Goal: Task Accomplishment & Management: Manage account settings

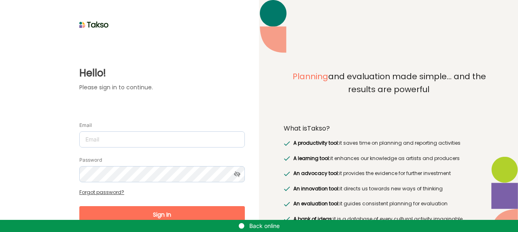
scroll to position [24, 0]
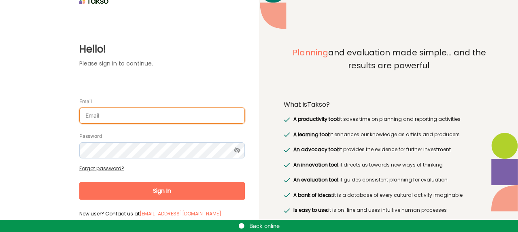
click at [163, 110] on input "Email" at bounding box center [162, 116] width 166 height 16
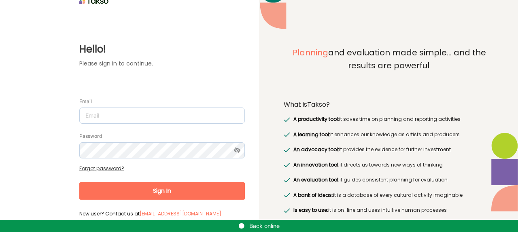
click at [165, 90] on form "Email Password Forgot password? Sign In New user? Contact us at support@takso-a…" at bounding box center [162, 154] width 166 height 131
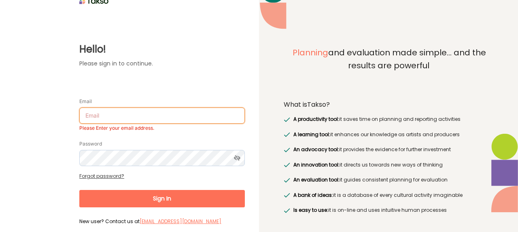
click at [144, 114] on input "Email" at bounding box center [162, 116] width 166 height 16
type input "[EMAIL_ADDRESS][DOMAIN_NAME]"
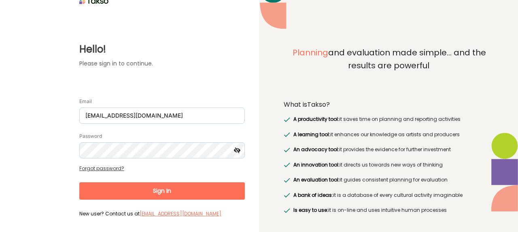
click at [237, 151] on icon at bounding box center [237, 150] width 15 height 16
click at [212, 191] on button "Sign In" at bounding box center [162, 191] width 166 height 17
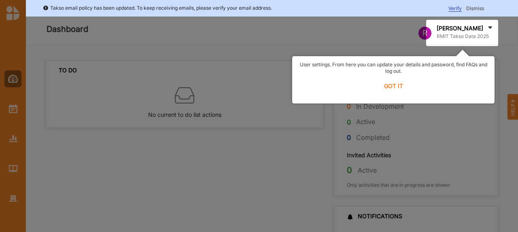
click at [396, 84] on label "GOT IT" at bounding box center [393, 86] width 192 height 18
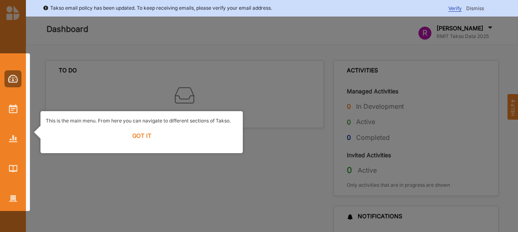
click at [135, 132] on label "GOT IT" at bounding box center [142, 136] width 192 height 18
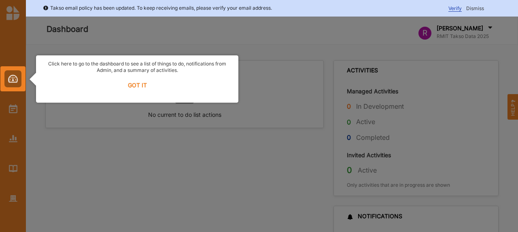
click at [133, 87] on label "GOT IT" at bounding box center [137, 85] width 192 height 18
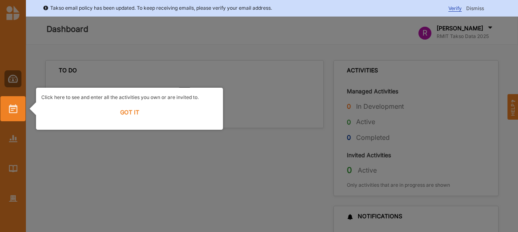
click at [127, 114] on label "GOT IT" at bounding box center [129, 113] width 176 height 18
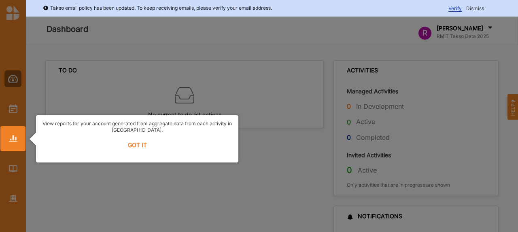
click at [127, 143] on label "GOT IT" at bounding box center [137, 145] width 192 height 18
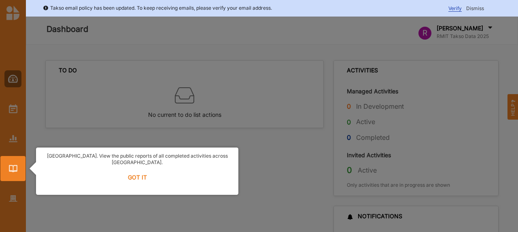
click at [131, 170] on label "GOT IT" at bounding box center [137, 178] width 192 height 18
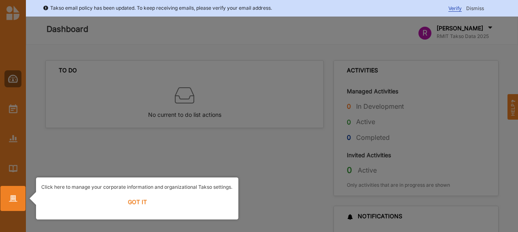
click at [130, 200] on label "GOT IT" at bounding box center [137, 202] width 192 height 18
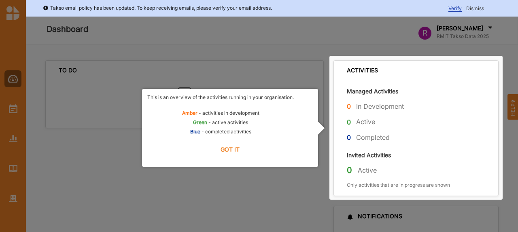
click at [240, 152] on label "GOT IT" at bounding box center [230, 150] width 166 height 18
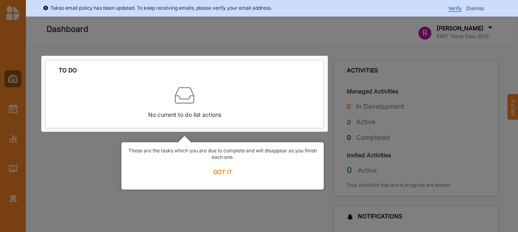
click at [231, 172] on label "GOT IT" at bounding box center [223, 172] width 192 height 18
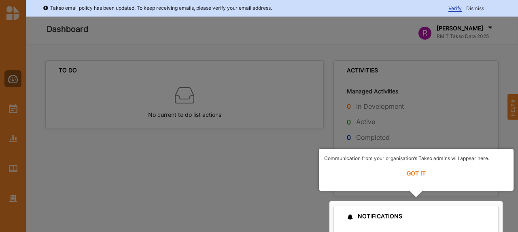
click at [422, 174] on label "GOT IT" at bounding box center [416, 174] width 184 height 18
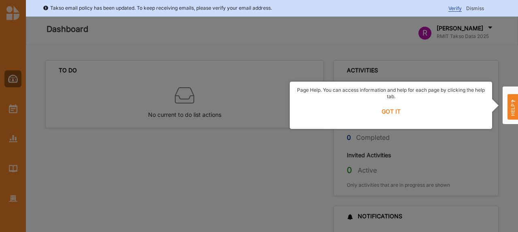
click at [396, 116] on label "GOT IT" at bounding box center [391, 112] width 192 height 18
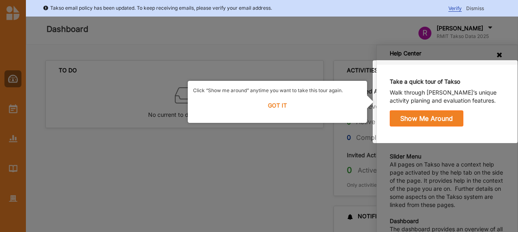
click at [276, 106] on label "GOT IT" at bounding box center [277, 106] width 169 height 18
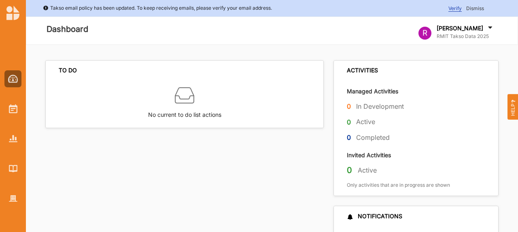
click at [454, 8] on span "Verify" at bounding box center [454, 8] width 13 height 6
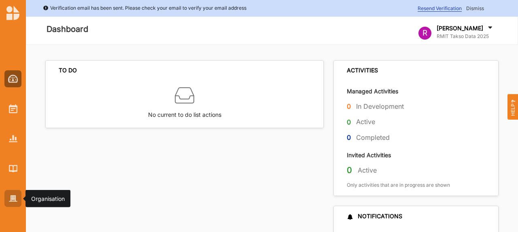
click at [9, 199] on img at bounding box center [13, 198] width 8 height 7
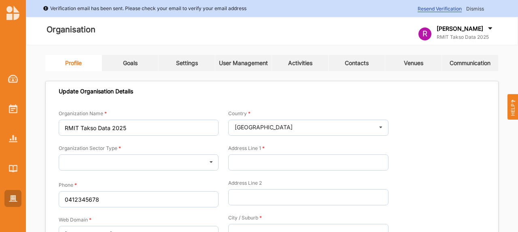
type input "RMIT Takso Data 2025"
type input "0412345678"
type input "rmit.edu.au"
type input "s4020459@student.rmit.edu.au"
click at [469, 10] on span "Dismiss" at bounding box center [475, 9] width 18 height 6
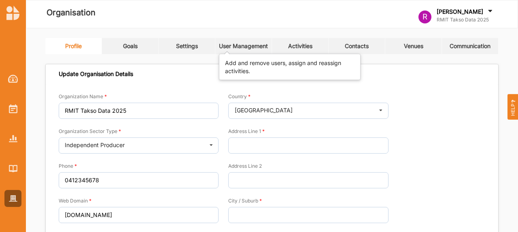
click at [248, 45] on div "User Management" at bounding box center [243, 45] width 49 height 7
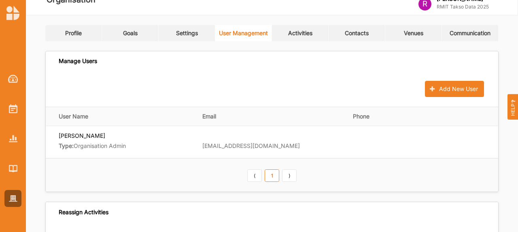
scroll to position [14, 0]
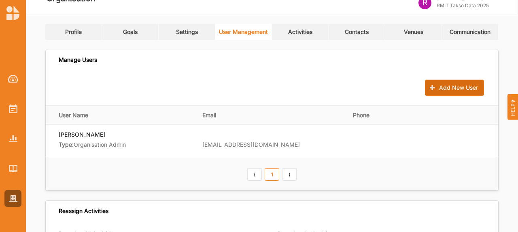
click at [440, 87] on button "Add New User" at bounding box center [454, 88] width 59 height 16
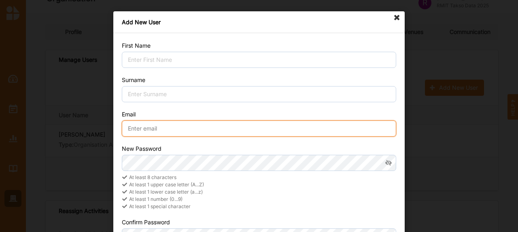
type input "s4020459@student.rmit.edu.au"
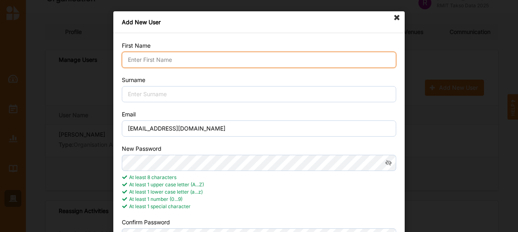
click at [296, 57] on input "First Name" at bounding box center [259, 60] width 274 height 16
type input "Bryde"
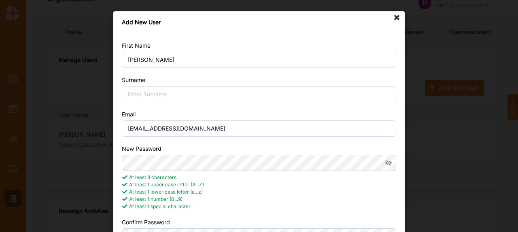
click at [247, 85] on div "Surname" at bounding box center [259, 89] width 274 height 26
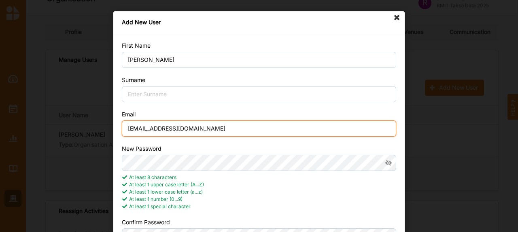
click at [155, 128] on input "s4020459@student.rmit.edu.au" at bounding box center [259, 129] width 274 height 16
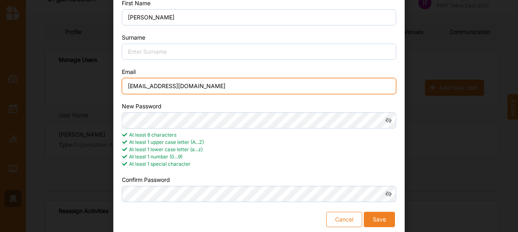
scroll to position [46, 0]
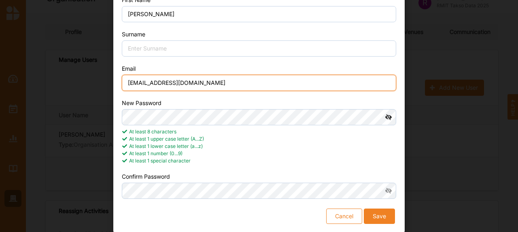
type input "s4016796@student.rmit.edu.au"
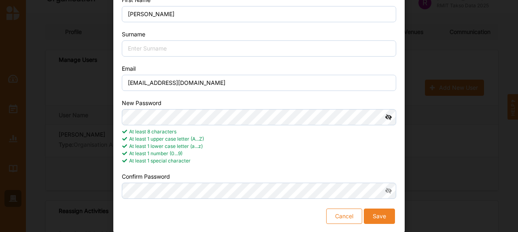
click at [388, 117] on icon at bounding box center [388, 117] width 15 height 16
drag, startPoint x: 158, startPoint y: 171, endPoint x: 154, endPoint y: 181, distance: 10.4
click at [154, 181] on div "Confirm Password" at bounding box center [259, 186] width 274 height 26
click at [388, 192] on icon at bounding box center [388, 191] width 15 height 16
click at [355, 165] on div "At least 1 special character" at bounding box center [259, 160] width 274 height 7
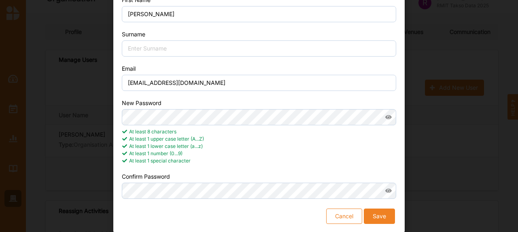
scroll to position [26, 0]
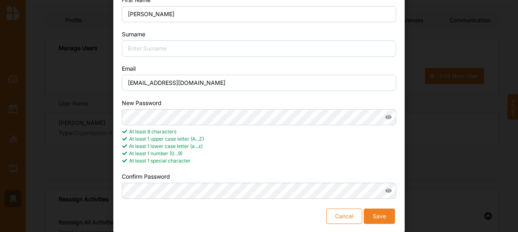
click at [374, 214] on button "Save" at bounding box center [379, 216] width 31 height 15
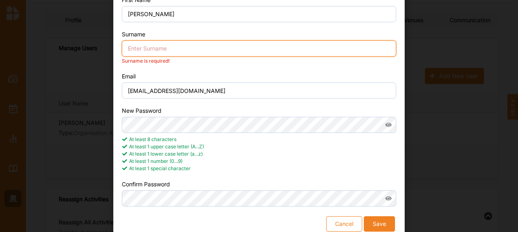
click at [299, 51] on input "Surname" at bounding box center [259, 48] width 274 height 16
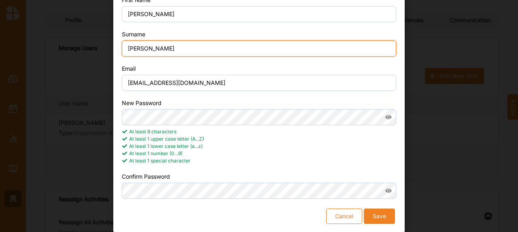
type input "Jeffery"
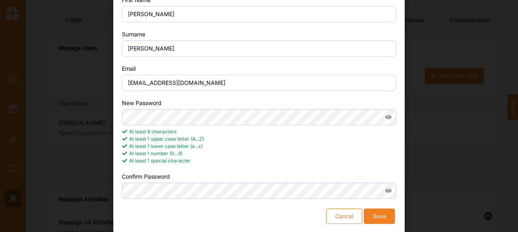
click at [382, 214] on button "Save" at bounding box center [379, 216] width 31 height 15
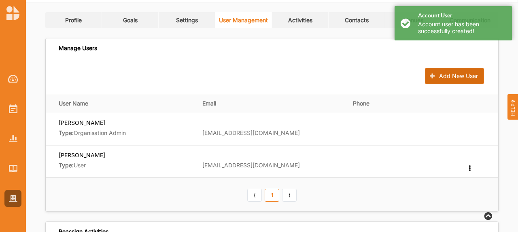
click at [444, 77] on button "Add New User" at bounding box center [454, 76] width 59 height 16
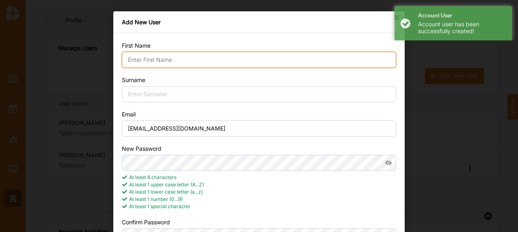
click at [291, 64] on input "First Name" at bounding box center [259, 60] width 274 height 16
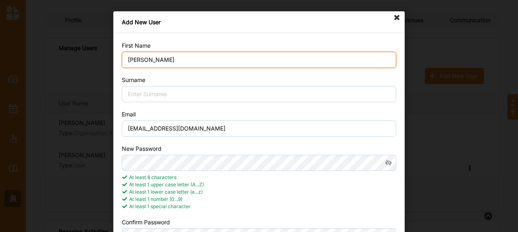
type input "Isabella"
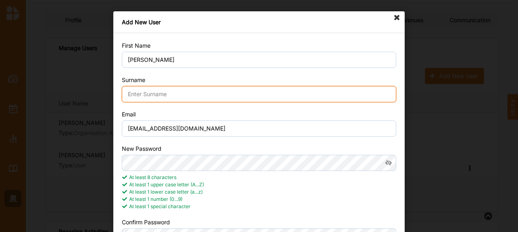
click at [270, 95] on input "Surname" at bounding box center [259, 94] width 274 height 16
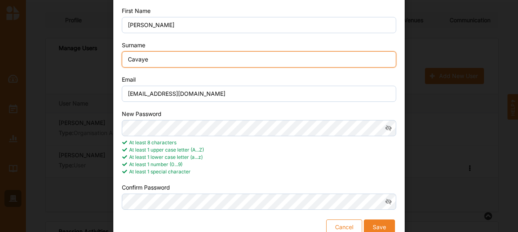
scroll to position [37, 0]
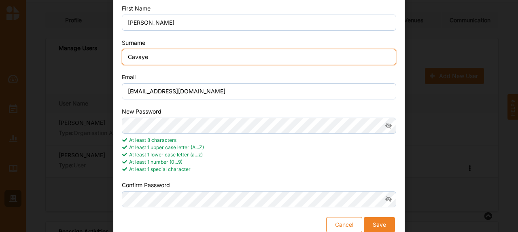
type input "Cavaye"
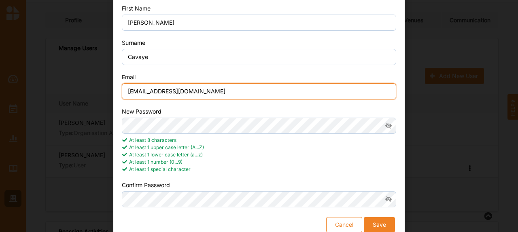
click at [154, 91] on input "s4020459@student.rmit.edu.au" at bounding box center [259, 91] width 274 height 16
type input "s4013077@student.rmit.edu.au"
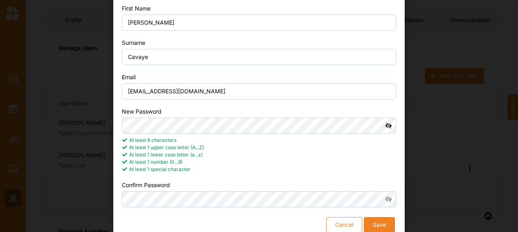
click at [387, 122] on icon at bounding box center [388, 126] width 15 height 16
click at [384, 196] on icon at bounding box center [388, 199] width 15 height 16
click at [378, 221] on button "Save" at bounding box center [379, 224] width 31 height 15
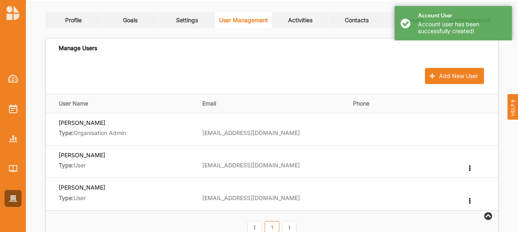
click at [356, 68] on div "Add New User" at bounding box center [272, 76] width 427 height 16
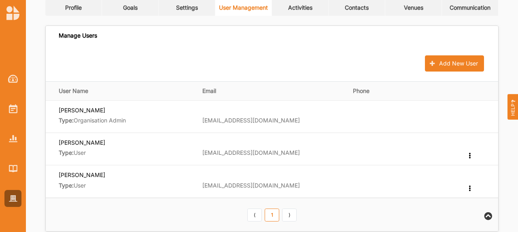
scroll to position [41, 0]
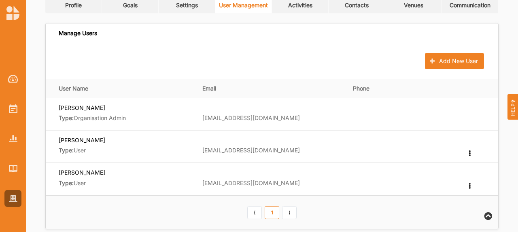
click at [117, 34] on div "Manage Users" at bounding box center [272, 33] width 452 height 20
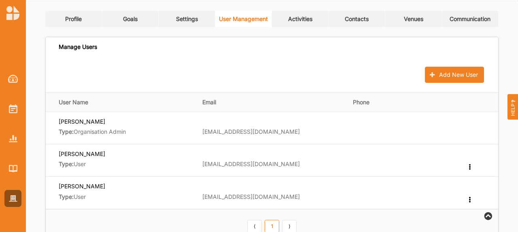
scroll to position [60, 0]
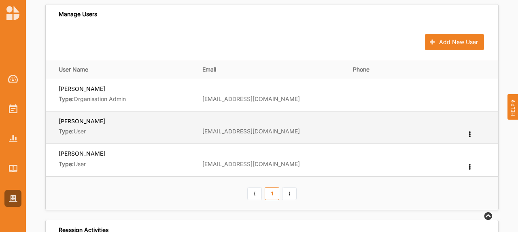
click at [470, 135] on icon at bounding box center [469, 134] width 7 height 6
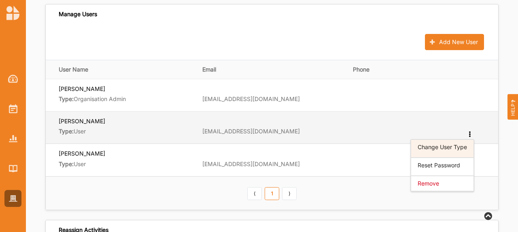
click at [457, 148] on label "Change User Type" at bounding box center [442, 147] width 49 height 6
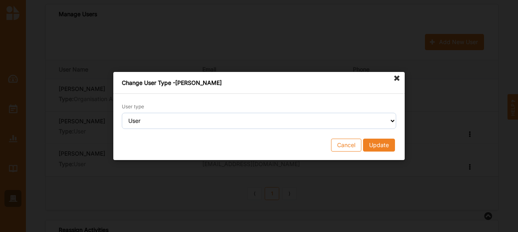
click at [351, 129] on form "User type Select an User type Organisation Admin User Cancel Update" at bounding box center [259, 126] width 274 height 49
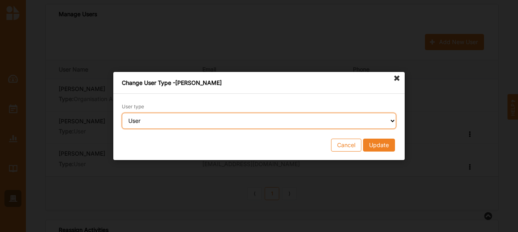
click at [345, 121] on select "Select an User type Organisation Admin User" at bounding box center [259, 121] width 274 height 16
select select "organisationAdmin"
click at [122, 113] on select "Select an User type Organisation Admin User" at bounding box center [259, 121] width 274 height 16
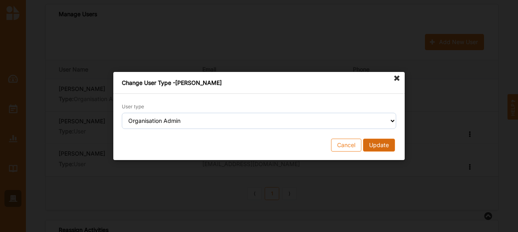
click at [389, 146] on button "Update" at bounding box center [379, 145] width 32 height 13
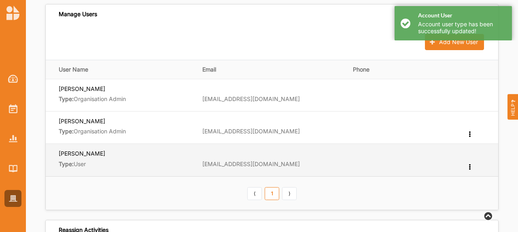
click at [472, 136] on icon at bounding box center [469, 134] width 7 height 6
click at [452, 172] on div "Change User Type" at bounding box center [442, 181] width 63 height 18
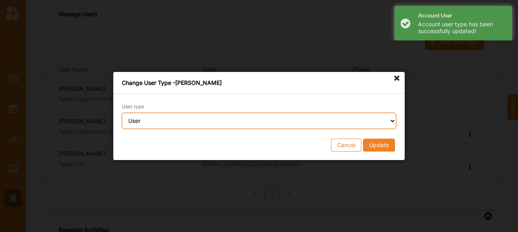
click at [365, 126] on select "Select an User type Organisation Admin User" at bounding box center [259, 121] width 274 height 16
select select "organisationAdmin"
click at [122, 113] on select "Select an User type Organisation Admin User" at bounding box center [259, 121] width 274 height 16
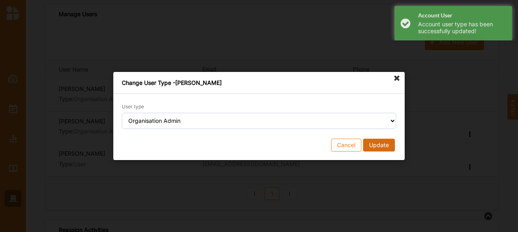
click at [372, 139] on button "Update" at bounding box center [379, 145] width 32 height 13
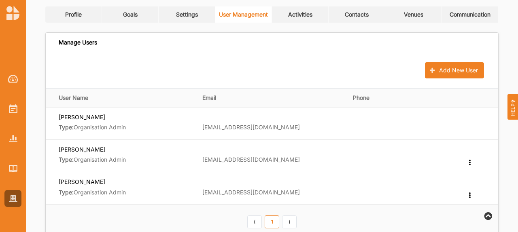
scroll to position [0, 0]
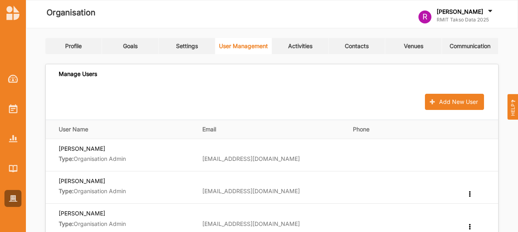
click at [4, 79] on div at bounding box center [13, 132] width 26 height 150
click at [11, 78] on img at bounding box center [13, 79] width 10 height 8
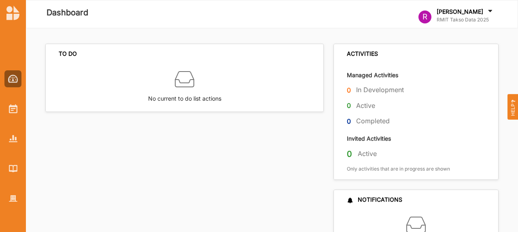
drag, startPoint x: 183, startPoint y: 84, endPoint x: 200, endPoint y: 87, distance: 17.3
click at [200, 87] on div "No current to do list actions" at bounding box center [185, 88] width 278 height 48
click at [491, 10] on icon at bounding box center [490, 12] width 8 height 9
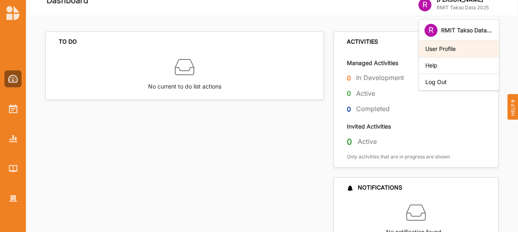
scroll to position [13, 0]
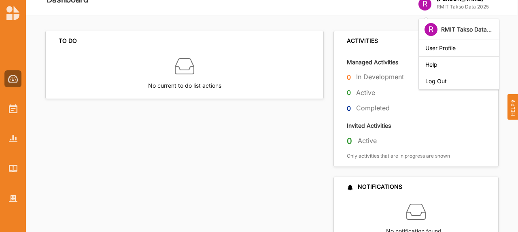
click at [217, 115] on div "TO DO No current to do list actions" at bounding box center [186, 138] width 283 height 214
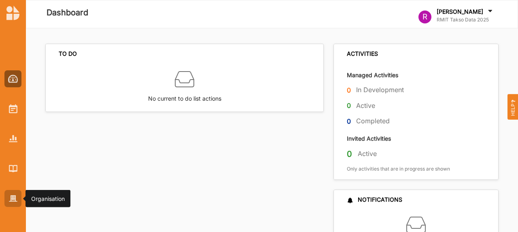
click at [17, 204] on div at bounding box center [12, 198] width 17 height 17
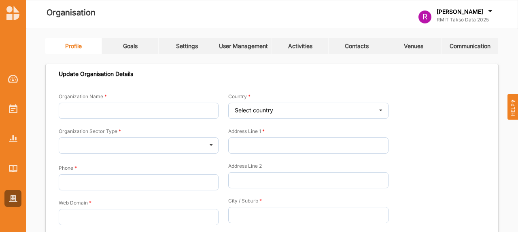
type input "RMIT Takso Data 2025"
type input "0412345678"
type input "[DOMAIN_NAME]"
type input "[EMAIL_ADDRESS][DOMAIN_NAME]"
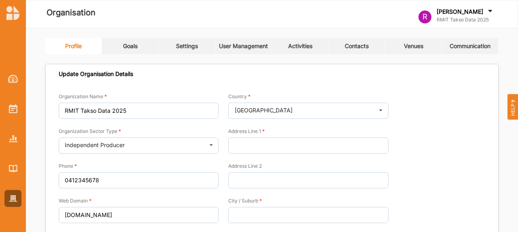
click at [118, 43] on link "Goals" at bounding box center [130, 46] width 57 height 16
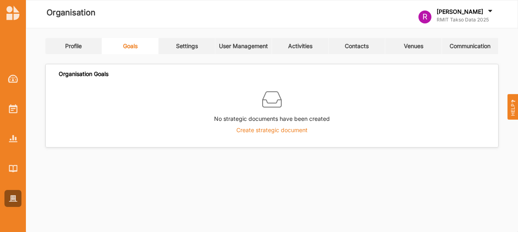
click at [257, 133] on label "Create strategic document" at bounding box center [271, 130] width 71 height 7
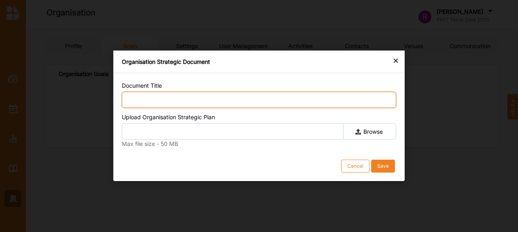
click at [262, 101] on input "Document Title" at bounding box center [259, 100] width 274 height 16
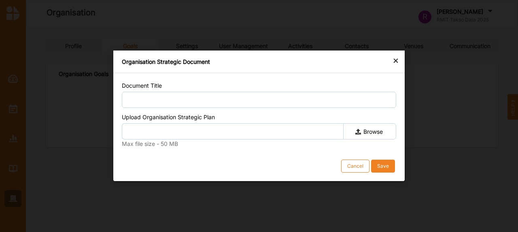
click at [395, 60] on div "×" at bounding box center [396, 60] width 6 height 10
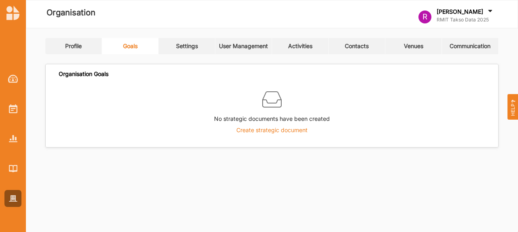
click at [278, 127] on label "Create strategic document" at bounding box center [271, 130] width 71 height 7
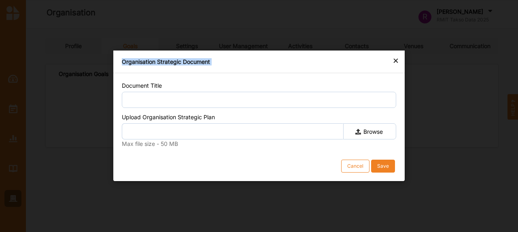
drag, startPoint x: 306, startPoint y: 57, endPoint x: 309, endPoint y: 74, distance: 16.4
click at [310, 75] on div "× Organisation Strategic Document Document Title Upload Organisation Strategic …" at bounding box center [258, 116] width 291 height 131
click at [330, 58] on div "Organisation Strategic Document" at bounding box center [259, 62] width 274 height 8
click at [397, 61] on div "×" at bounding box center [396, 60] width 6 height 10
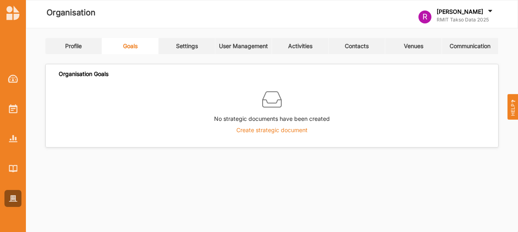
click at [270, 129] on label "Create strategic document" at bounding box center [271, 130] width 71 height 7
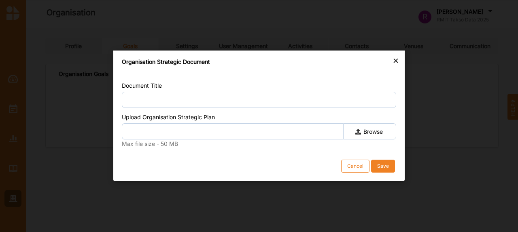
click at [397, 60] on div "×" at bounding box center [396, 60] width 6 height 10
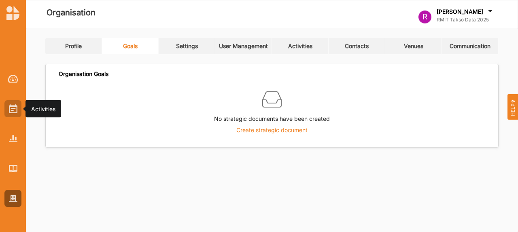
click at [11, 111] on img at bounding box center [13, 108] width 8 height 9
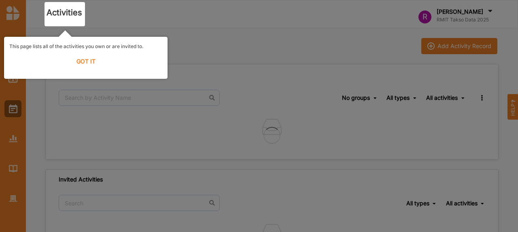
click at [90, 62] on label "GOT IT" at bounding box center [85, 62] width 153 height 18
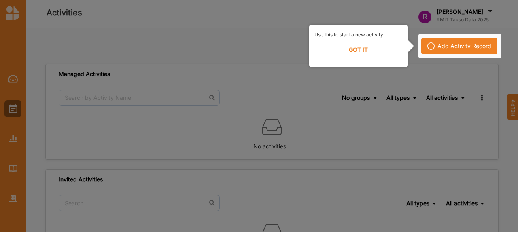
click at [345, 45] on label "GOT IT" at bounding box center [358, 50] width 88 height 18
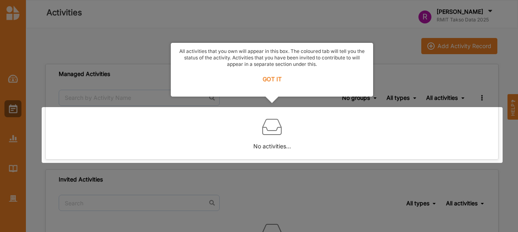
click at [278, 76] on label "GOT IT" at bounding box center [272, 79] width 192 height 18
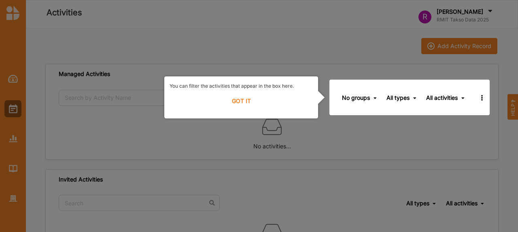
click at [256, 101] on label "GOT IT" at bounding box center [241, 101] width 143 height 18
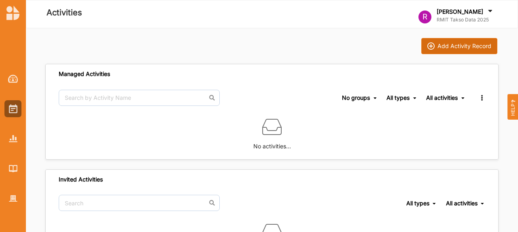
click at [425, 46] on button "Add Activity Record" at bounding box center [459, 46] width 76 height 16
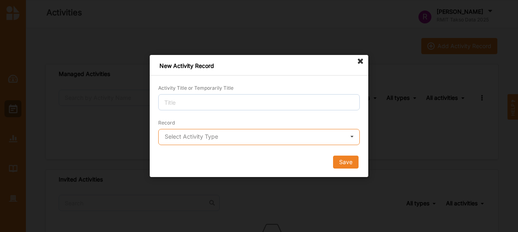
click at [304, 131] on input "text" at bounding box center [259, 137] width 201 height 16
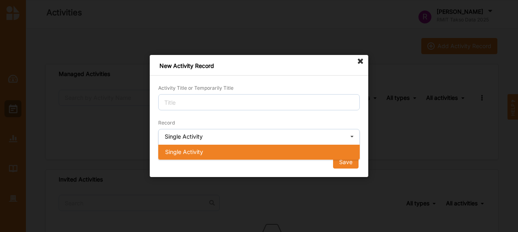
click at [276, 146] on div "Single Activity" at bounding box center [259, 152] width 201 height 15
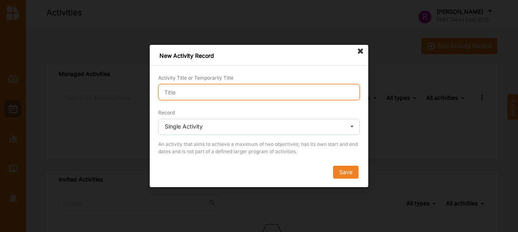
click at [226, 94] on input "Activity Title or Temporarily Title" at bounding box center [259, 92] width 202 height 16
type input "Data Science Ball"
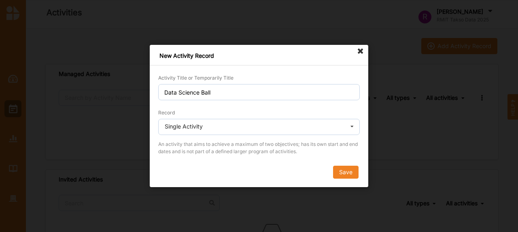
click at [212, 107] on form "Activity Title or Temporarily Title Data Science Ball Record Single Activity Si…" at bounding box center [259, 126] width 202 height 105
click at [344, 173] on button "Save" at bounding box center [345, 172] width 25 height 13
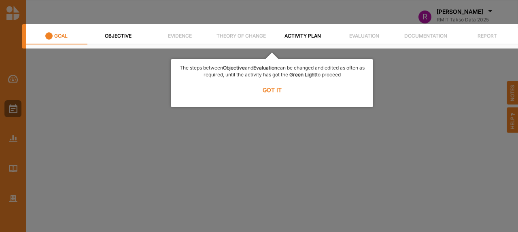
click at [276, 95] on label "GOT IT" at bounding box center [272, 90] width 192 height 18
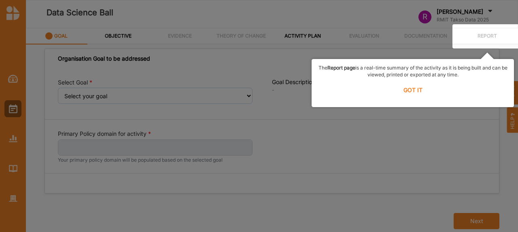
click at [412, 89] on label "GOT IT" at bounding box center [413, 90] width 192 height 18
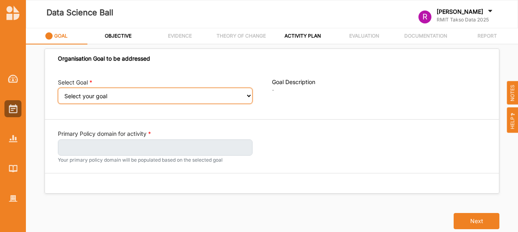
click at [194, 98] on select "Select your goal Vibrant and Rich Culture" at bounding box center [155, 96] width 195 height 16
select select "359"
click at [58, 93] on select "Select your goal Vibrant and Rich Culture" at bounding box center [155, 96] width 195 height 16
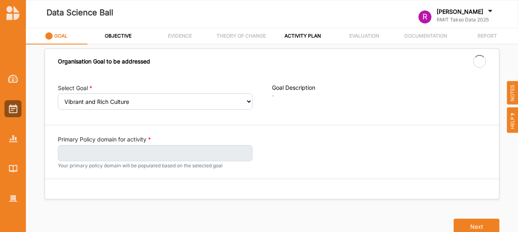
select select "359"
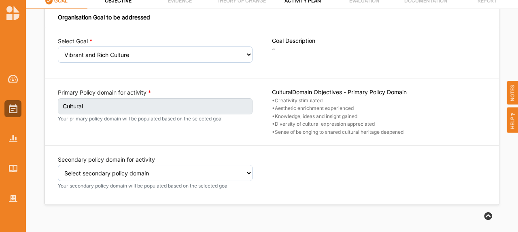
scroll to position [3, 0]
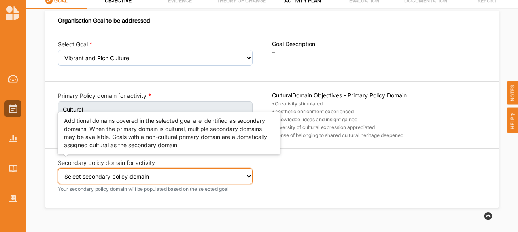
click at [210, 173] on select "Select secondary policy domain No second domain for this activity Social Econom…" at bounding box center [155, 176] width 195 height 16
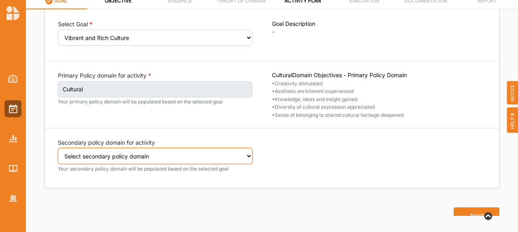
scroll to position [39, 0]
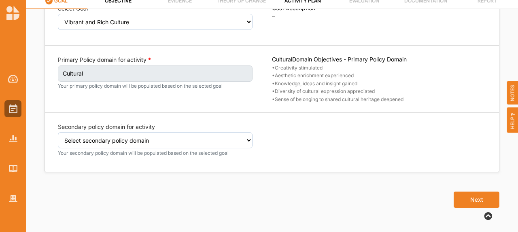
click at [352, 107] on div "Select Goal Select your goal Vibrant and Rich Culture Goal Description ~ ... Re…" at bounding box center [272, 83] width 454 height 177
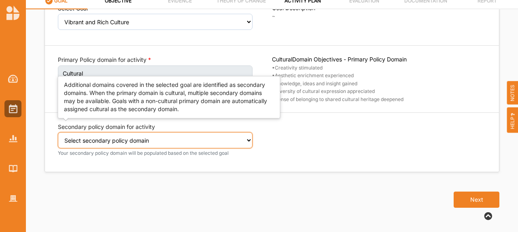
click at [210, 135] on select "Select secondary policy domain No second domain for this activity Social Econom…" at bounding box center [155, 140] width 195 height 16
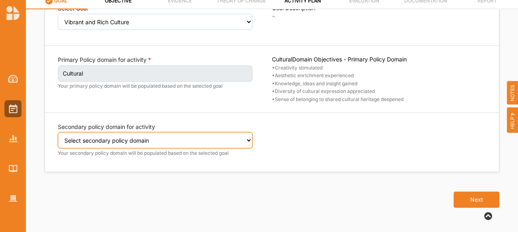
select select "2"
click at [58, 132] on select "Select secondary policy domain No second domain for this activity Social Econom…" at bounding box center [155, 140] width 195 height 16
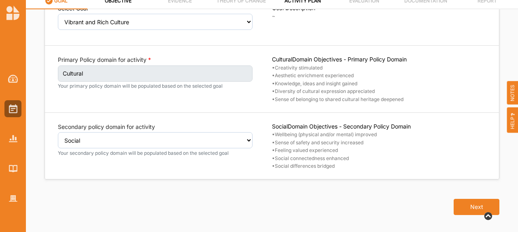
click at [329, 173] on div "Select Goal Select your goal Vibrant and Rich Culture Goal Description ~ ... Re…" at bounding box center [272, 87] width 454 height 185
click at [455, 200] on button "Next" at bounding box center [477, 207] width 46 height 16
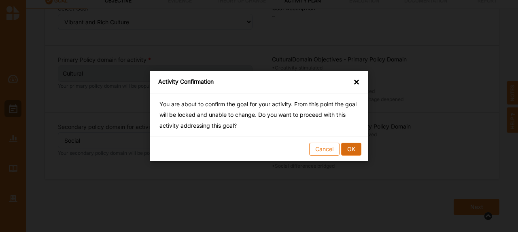
click at [353, 150] on button "OK" at bounding box center [351, 149] width 20 height 13
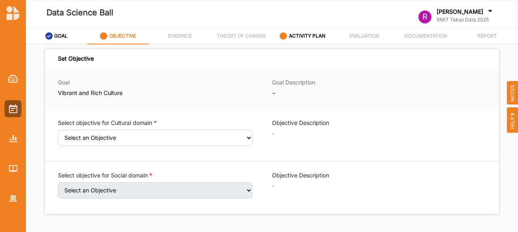
scroll to position [7, 0]
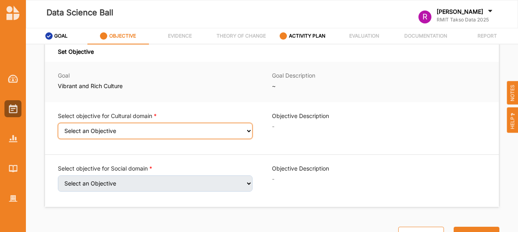
click at [158, 129] on select "Select an Objective Creativity stimulated Aesthetic enrichment experienced Know…" at bounding box center [155, 131] width 195 height 16
click at [58, 128] on select "Select an Objective Creativity stimulated Aesthetic enrichment experienced Know…" at bounding box center [155, 131] width 195 height 16
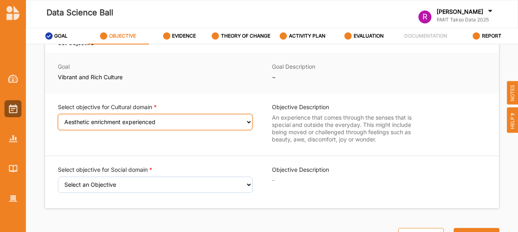
scroll to position [17, 0]
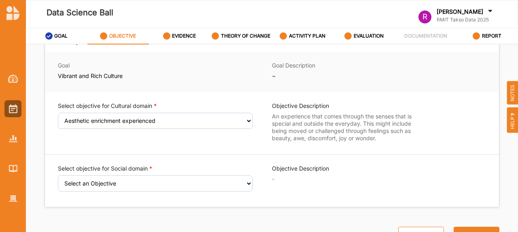
click at [250, 142] on div "Select objective for Cultural domain Select an Objective Creativity stimulated …" at bounding box center [165, 123] width 214 height 43
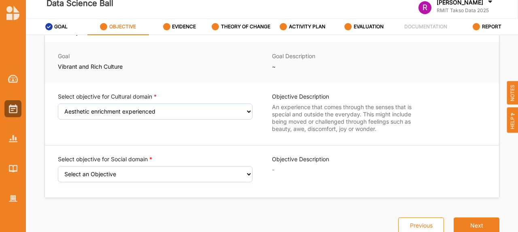
scroll to position [12, 0]
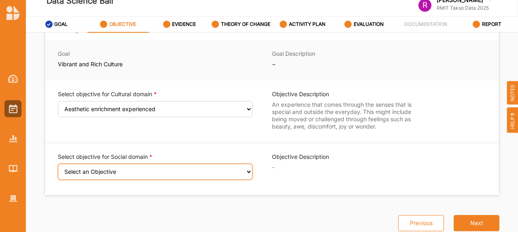
click at [234, 171] on select "Select an Objective Wellbeing (physical and/or mental) improved Sense of safety…" at bounding box center [155, 172] width 195 height 16
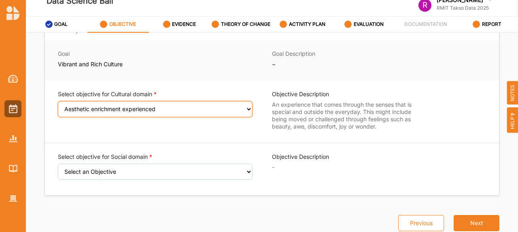
click at [238, 110] on select "Select an Objective Creativity stimulated Aesthetic enrichment experienced Know…" at bounding box center [155, 109] width 195 height 16
click at [58, 110] on select "Select an Objective Creativity stimulated Aesthetic enrichment experienced Know…" at bounding box center [155, 109] width 195 height 16
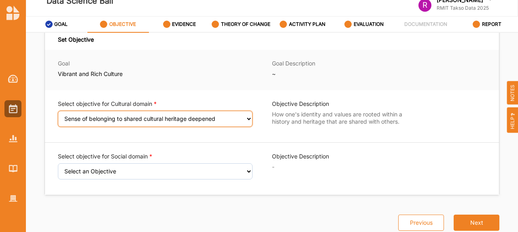
scroll to position [7, 0]
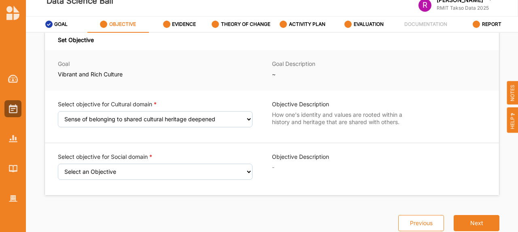
click at [340, 128] on div "Objective Description How one's identity and values are rooted within a history…" at bounding box center [379, 116] width 214 height 33
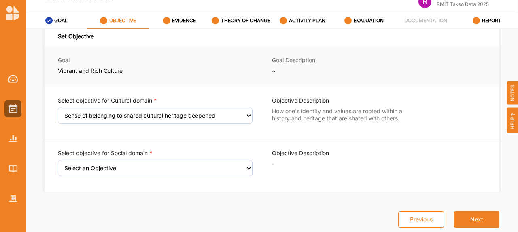
scroll to position [21, 0]
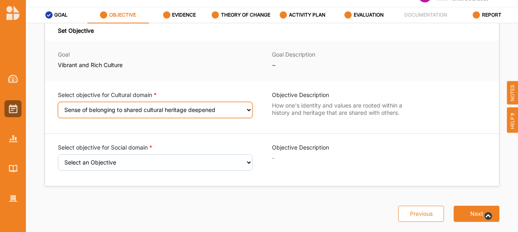
click at [237, 102] on select "Select an Objective Creativity stimulated Aesthetic enrichment experienced Know…" at bounding box center [155, 110] width 195 height 16
click at [237, 115] on select "Select an Objective Creativity stimulated Aesthetic enrichment experienced Know…" at bounding box center [155, 110] width 195 height 16
select select "2"
click at [58, 107] on select "Select an Objective Creativity stimulated Aesthetic enrichment experienced Know…" at bounding box center [155, 110] width 195 height 16
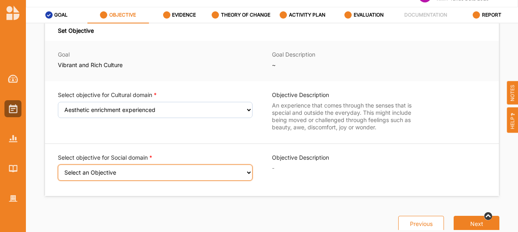
click at [210, 171] on select "Select an Objective Wellbeing (physical and/or mental) improved Sense of safety…" at bounding box center [155, 173] width 195 height 16
select select "9"
click at [58, 170] on select "Select an Objective Wellbeing (physical and/or mental) improved Sense of safety…" at bounding box center [155, 173] width 195 height 16
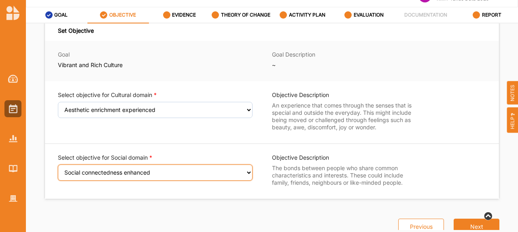
scroll to position [18, 0]
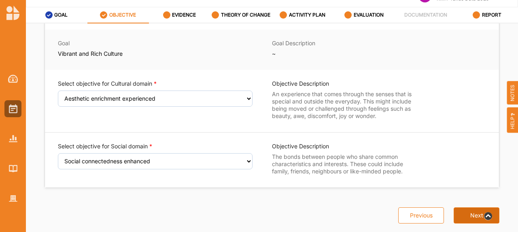
click at [470, 220] on button "Next" at bounding box center [477, 216] width 46 height 16
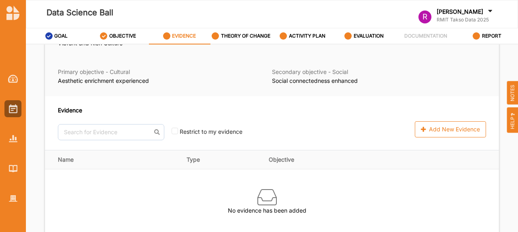
scroll to position [84, 0]
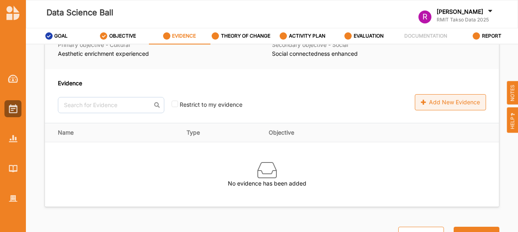
click at [418, 96] on div "Add New Evidence" at bounding box center [450, 102] width 71 height 16
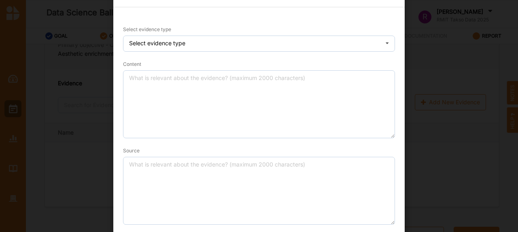
scroll to position [27, 0]
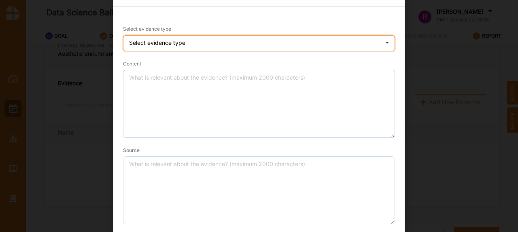
click at [318, 49] on div "Select evidence type Practice Knowledge Published Research Data" at bounding box center [259, 43] width 272 height 16
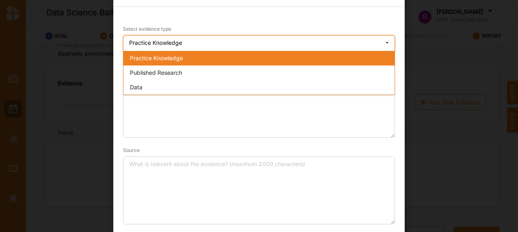
click at [311, 59] on div "Practice Knowledge" at bounding box center [258, 58] width 271 height 15
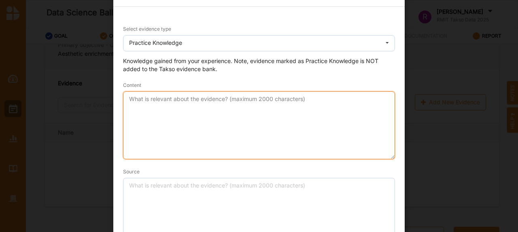
click at [263, 113] on textarea "Content" at bounding box center [259, 125] width 272 height 68
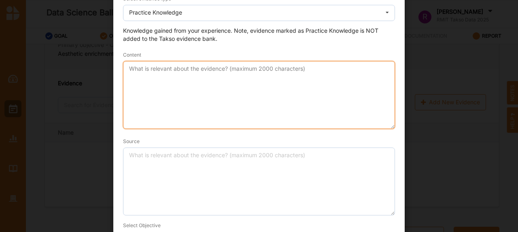
scroll to position [59, 0]
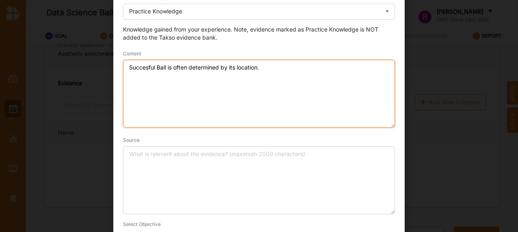
click at [232, 67] on textarea "Succesful Ball is often determined by its location." at bounding box center [259, 94] width 272 height 68
type textarea "Succesful Ball is often determined by it's location."
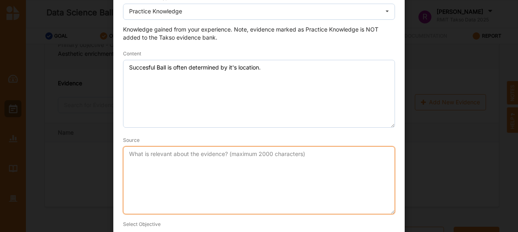
click at [276, 179] on textarea "Source" at bounding box center [259, 180] width 272 height 68
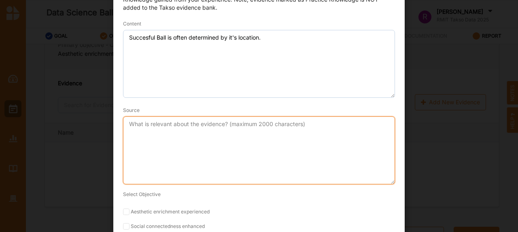
scroll to position [96, 0]
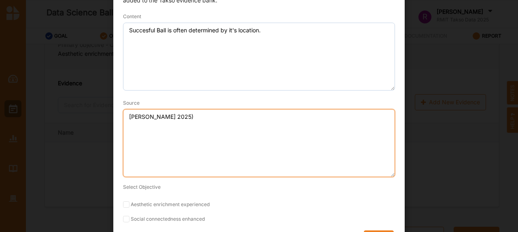
click at [144, 117] on textarea "John 2025)" at bounding box center [259, 143] width 272 height 68
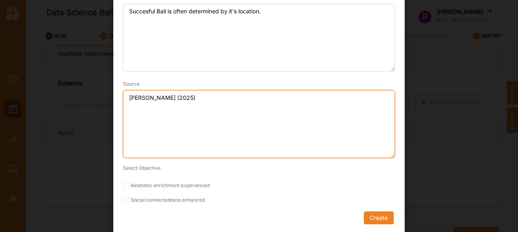
scroll to position [116, 0]
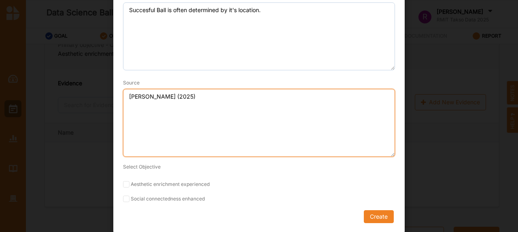
type textarea "John (2025)"
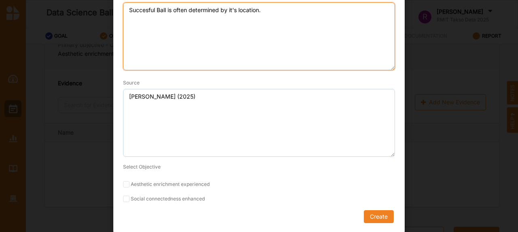
click at [146, 42] on textarea "Succesful Ball is often determined by it's location." at bounding box center [259, 36] width 272 height 68
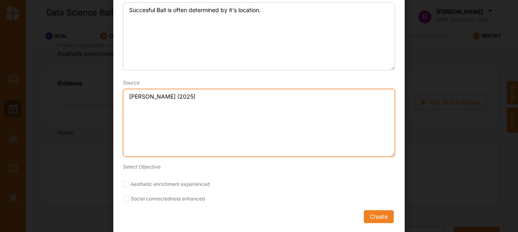
click at [166, 118] on textarea "John (2025)" at bounding box center [259, 123] width 272 height 68
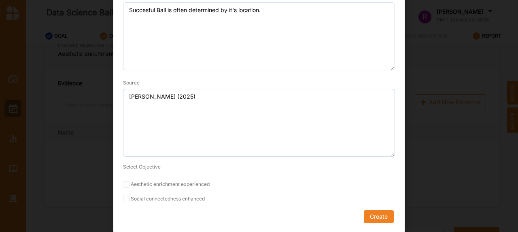
click at [154, 181] on label "Aesthetic enrichment experienced" at bounding box center [259, 184] width 272 height 6
click at [129, 181] on input "Aesthetic enrichment experienced" at bounding box center [126, 184] width 6 height 6
checkbox input "true"
click at [368, 213] on button "Create" at bounding box center [379, 216] width 30 height 13
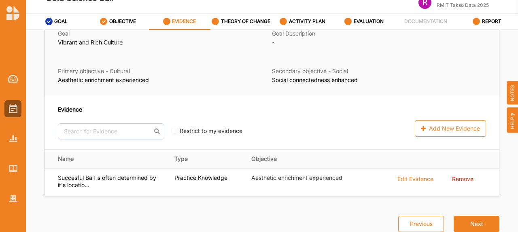
scroll to position [41, 0]
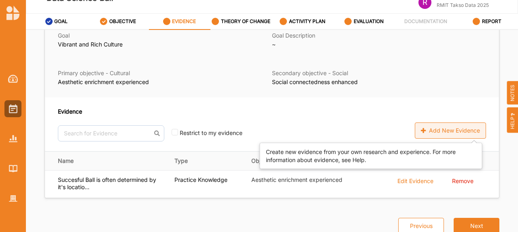
click at [426, 125] on div "Add New Evidence" at bounding box center [450, 131] width 71 height 16
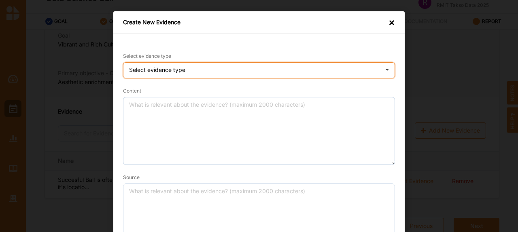
click at [349, 68] on div "Select evidence type Practice Knowledge Published Research Data" at bounding box center [259, 70] width 272 height 16
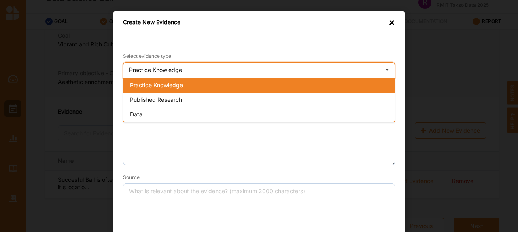
click at [345, 79] on div "Practice Knowledge" at bounding box center [258, 85] width 271 height 15
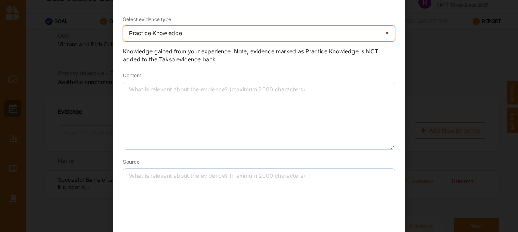
scroll to position [44, 0]
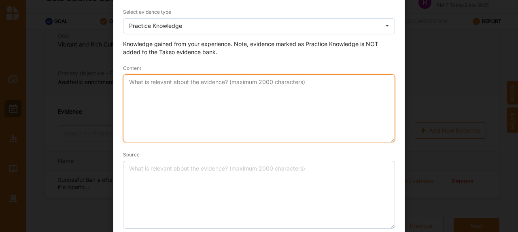
click at [325, 100] on textarea "Content" at bounding box center [259, 108] width 272 height 68
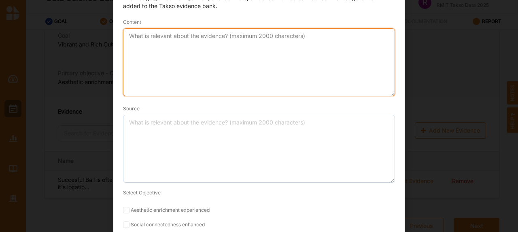
scroll to position [91, 0]
type textarea "Allowing time and having to email people at the right time is a good social con…"
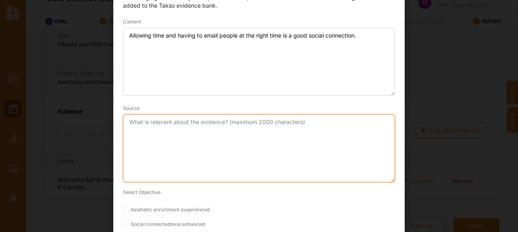
click at [292, 141] on textarea "Source" at bounding box center [259, 149] width 272 height 68
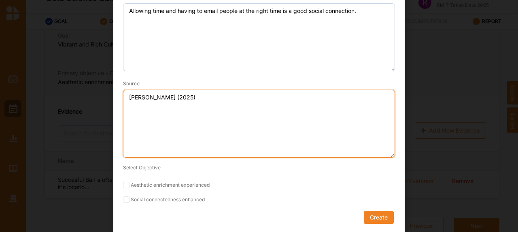
scroll to position [116, 0]
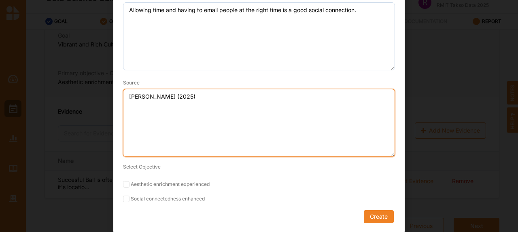
type textarea "John (2025)"
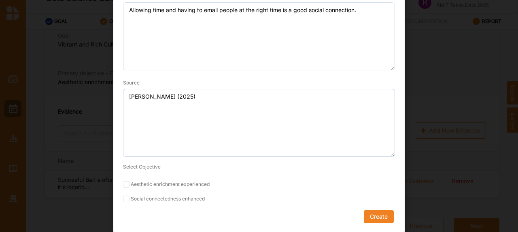
click at [204, 181] on label "Aesthetic enrichment experienced" at bounding box center [259, 184] width 272 height 6
click at [129, 181] on input "Aesthetic enrichment experienced" at bounding box center [126, 184] width 6 height 6
checkbox input "true"
click at [194, 202] on form "Select evidence type Practice Knowledge Practice Knowledge Published Research D…" at bounding box center [259, 80] width 272 height 288
click at [199, 196] on label "Social connectedness enhanced" at bounding box center [259, 199] width 272 height 6
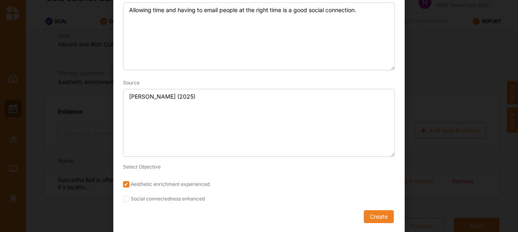
click at [129, 196] on input "Social connectedness enhanced" at bounding box center [126, 199] width 6 height 6
checkbox input "true"
click at [205, 185] on label "Aesthetic enrichment experienced" at bounding box center [259, 184] width 272 height 6
click at [129, 185] on input "Aesthetic enrichment experienced" at bounding box center [126, 184] width 6 height 6
checkbox input "false"
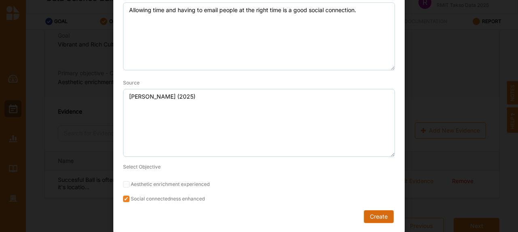
click at [374, 215] on button "Create" at bounding box center [379, 216] width 30 height 13
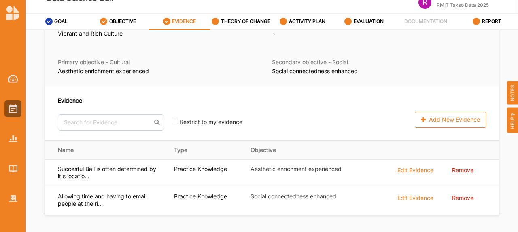
scroll to position [74, 0]
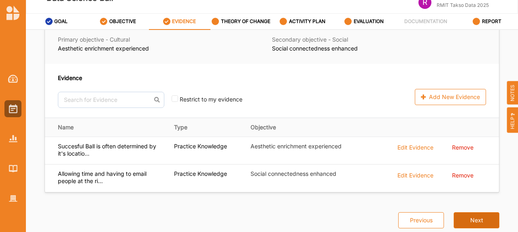
click at [474, 217] on button "Next" at bounding box center [477, 220] width 46 height 16
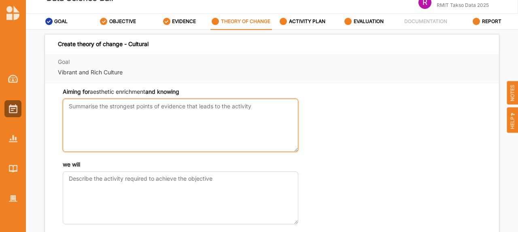
click at [286, 112] on textarea "Aiming for aesthetic enrichment and knowing" at bounding box center [181, 125] width 236 height 53
drag, startPoint x: 170, startPoint y: 113, endPoint x: 65, endPoint y: 106, distance: 105.8
click at [65, 106] on textarea "Knowing that loca" at bounding box center [181, 125] width 236 height 53
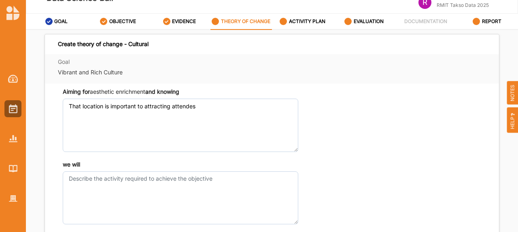
click at [262, 161] on div "Aiming for aesthetic enrichment and knowing That location is important to attra…" at bounding box center [272, 174] width 454 height 181
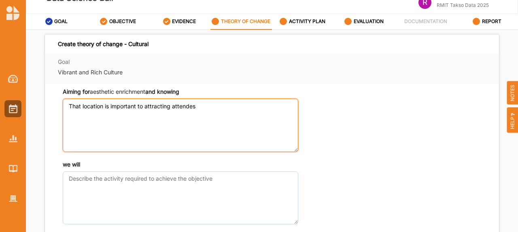
click at [252, 129] on textarea "That location is important to attracting attendes" at bounding box center [181, 125] width 236 height 53
click at [183, 106] on textarea "That location is important to attracting attendes, we will" at bounding box center [181, 125] width 236 height 53
click at [241, 110] on textarea "That location is important to attracting attendees, we will" at bounding box center [181, 125] width 236 height 53
drag, startPoint x: 241, startPoint y: 110, endPoint x: 200, endPoint y: 107, distance: 41.8
click at [200, 107] on textarea "That location is important to attracting attendees, we will" at bounding box center [181, 125] width 236 height 53
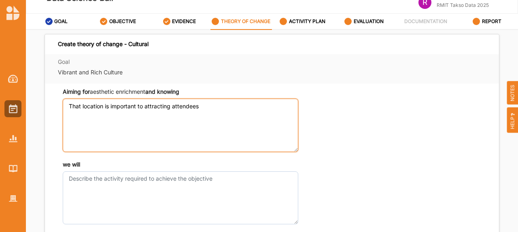
type textarea "That location is important to attracting attendees"
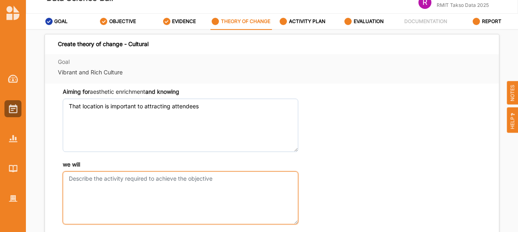
click at [197, 184] on textarea "we will" at bounding box center [181, 198] width 236 height 53
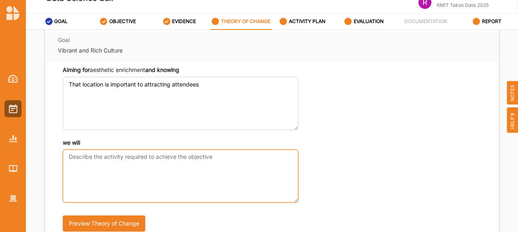
scroll to position [23, 0]
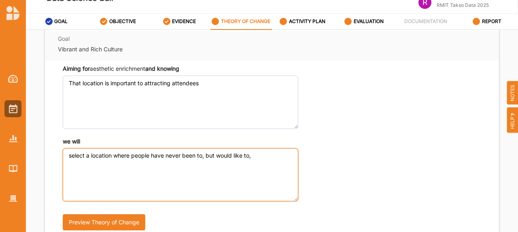
click at [70, 155] on textarea "select a location where people have never been to, but would like to," at bounding box center [181, 175] width 236 height 53
click at [252, 176] on textarea "Select a location where people have never been to, but would like to," at bounding box center [181, 175] width 236 height 53
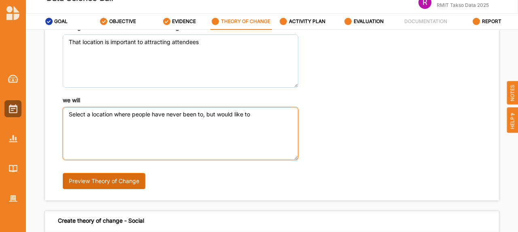
type textarea "Select a location where people have never been to, but would like to"
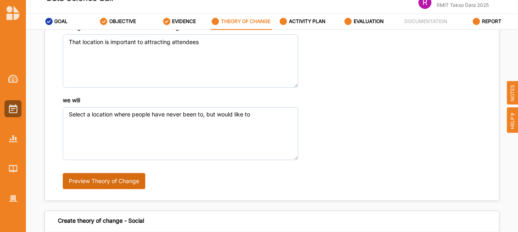
click at [134, 183] on button "Preview Theory of Change" at bounding box center [104, 181] width 83 height 16
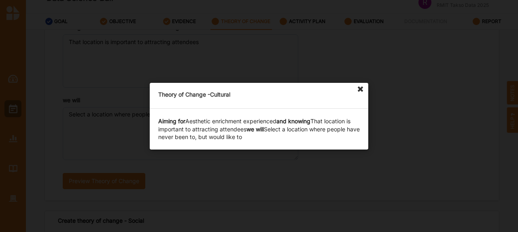
click at [363, 90] on icon at bounding box center [360, 89] width 13 height 13
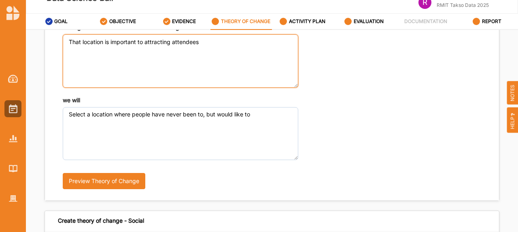
click at [72, 42] on textarea "That location is important to attracting attendees" at bounding box center [181, 60] width 236 height 53
type textarea "that location is important to attracting attendees"
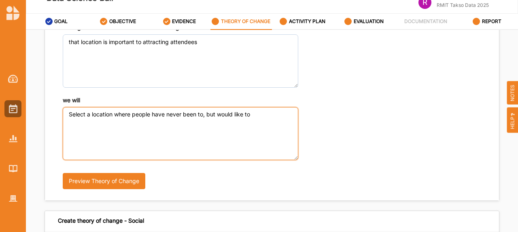
click at [70, 111] on textarea "Select a location where people have never been to, but would like to" at bounding box center [181, 133] width 236 height 53
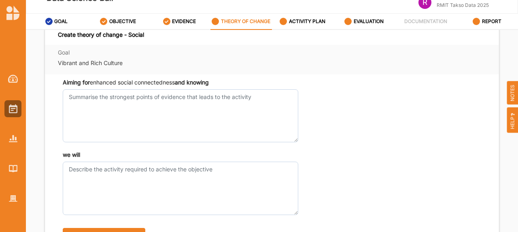
type textarea "select a location where people have never been to, but would like to"
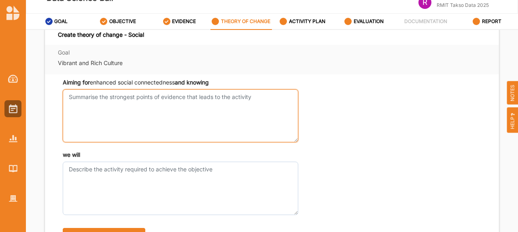
click at [130, 121] on textarea "Aiming for aesthetic enrichment and knowing" at bounding box center [181, 115] width 236 height 53
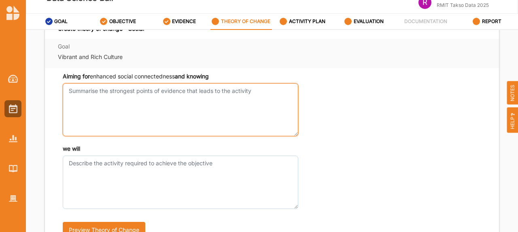
scroll to position [257, 0]
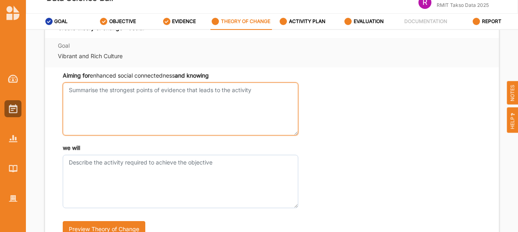
type textarea "K"
type textarea "T"
click at [189, 91] on textarea "having enough time for emailing to attendees, is important" at bounding box center [181, 109] width 236 height 53
click at [242, 91] on textarea "having enough time for emailing to attendees is important" at bounding box center [181, 109] width 236 height 53
type textarea "having enough time for emailing to attendees is important"
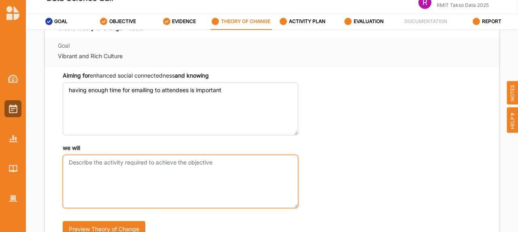
click at [172, 170] on textarea "we will" at bounding box center [181, 181] width 236 height 53
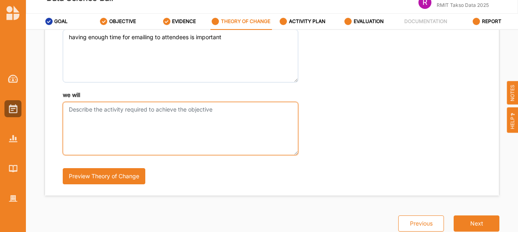
scroll to position [313, 0]
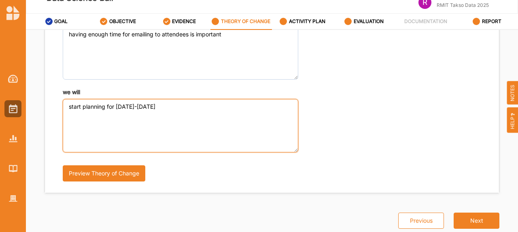
type textarea "start planning for 2025-2026"
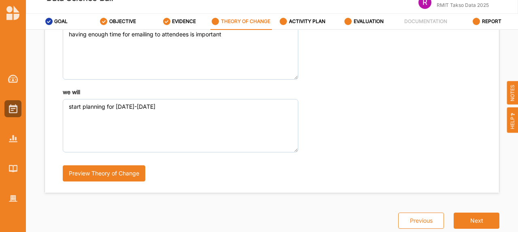
click at [160, 174] on div "Preview Theory of Change" at bounding box center [167, 171] width 209 height 36
click at [138, 171] on button "Preview Theory of Change" at bounding box center [104, 174] width 83 height 16
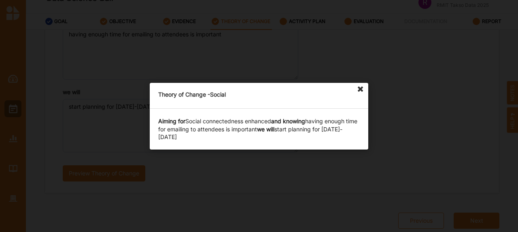
click at [362, 93] on icon at bounding box center [360, 89] width 13 height 13
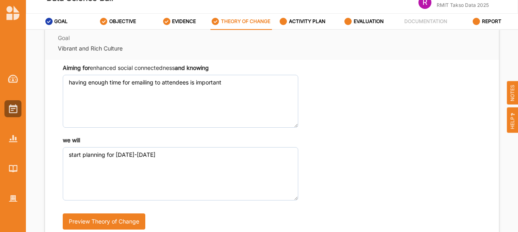
scroll to position [271, 0]
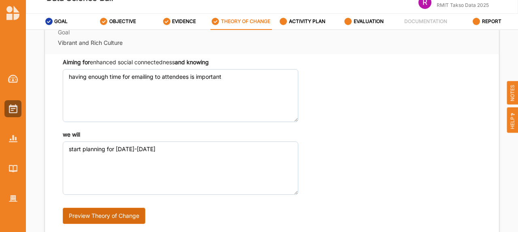
click at [117, 211] on button "Preview Theory of Change" at bounding box center [104, 216] width 83 height 16
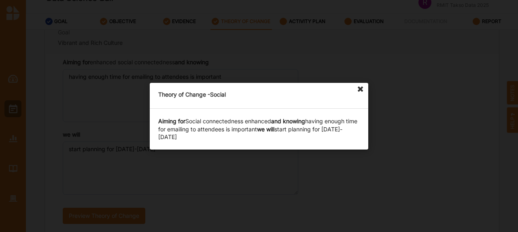
click at [148, 190] on div "Theory of Change - Social Aiming for Social connectedness enhanced and knowing …" at bounding box center [259, 116] width 518 height 232
click at [360, 89] on icon at bounding box center [360, 89] width 13 height 13
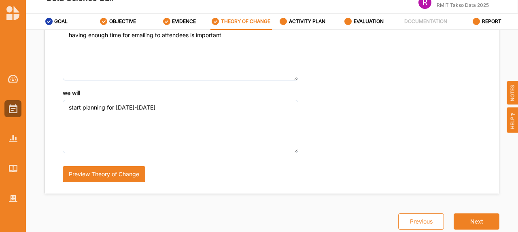
scroll to position [313, 0]
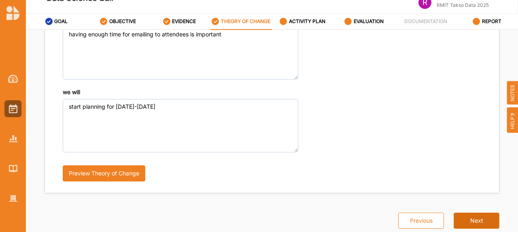
click at [459, 216] on button "Next" at bounding box center [477, 221] width 46 height 16
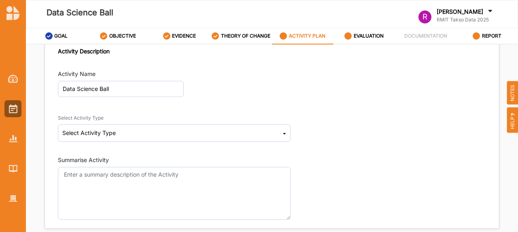
scroll to position [6, 0]
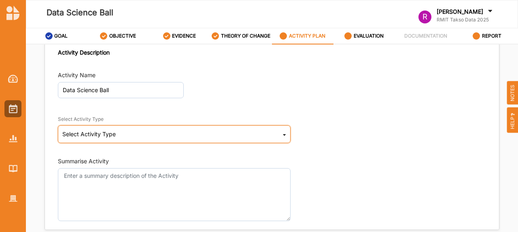
click at [275, 131] on div "Select Activity Type Cultural infrastructure development Acquisitions and Commi…" at bounding box center [174, 134] width 233 height 18
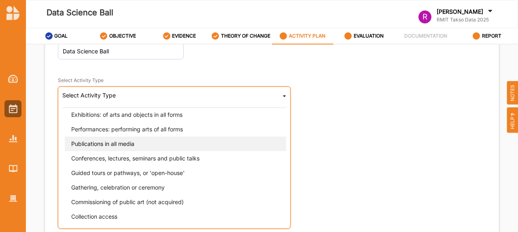
scroll to position [89, 0]
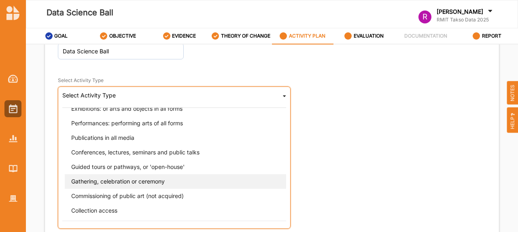
click at [228, 183] on div "Gathering, celebration or ceremony" at bounding box center [177, 181] width 224 height 15
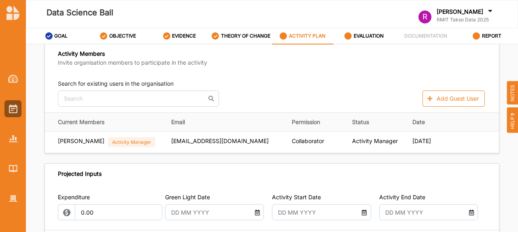
scroll to position [238, 0]
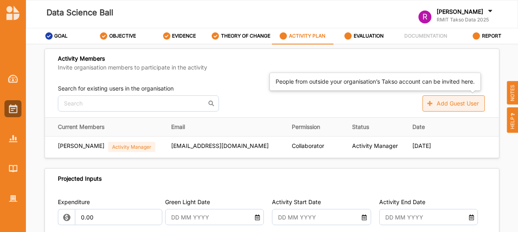
click at [427, 101] on icon at bounding box center [430, 103] width 7 height 5
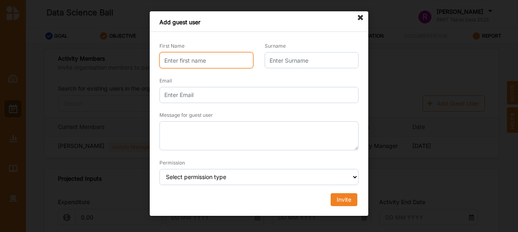
click at [235, 61] on input "First Name" at bounding box center [206, 60] width 94 height 16
type input "Bryde"
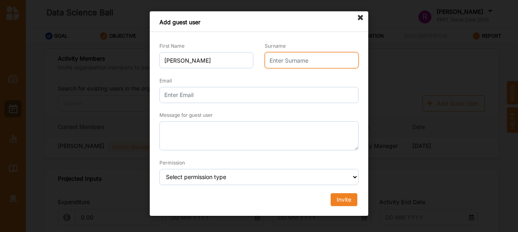
click at [299, 61] on input "Surname" at bounding box center [312, 60] width 94 height 16
type input "Jeffery"
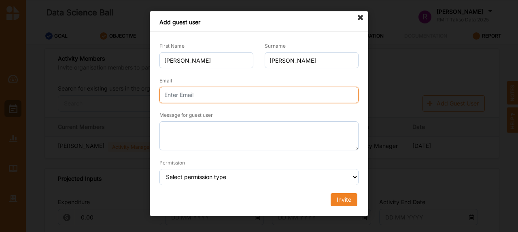
click at [280, 87] on input "Email" at bounding box center [258, 95] width 199 height 16
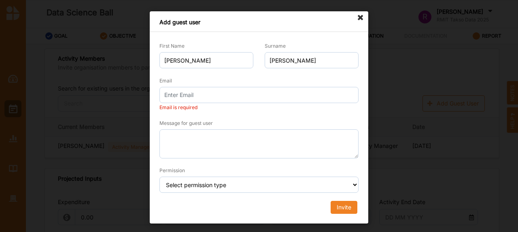
click at [360, 20] on icon at bounding box center [360, 17] width 13 height 13
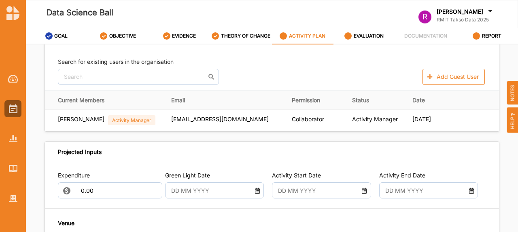
scroll to position [267, 0]
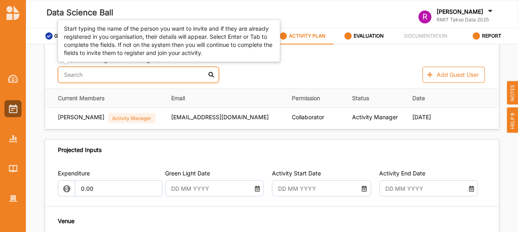
click at [183, 74] on input "text" at bounding box center [138, 75] width 161 height 16
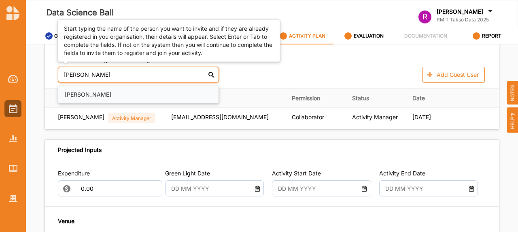
click at [174, 92] on div "Bryde Jeffery" at bounding box center [138, 94] width 160 height 17
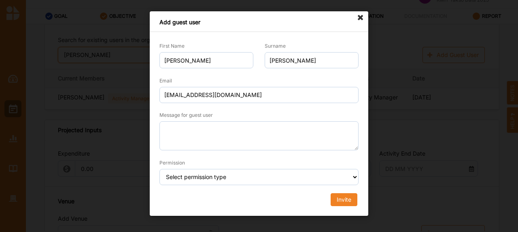
scroll to position [20, 0]
type input "Bryde"
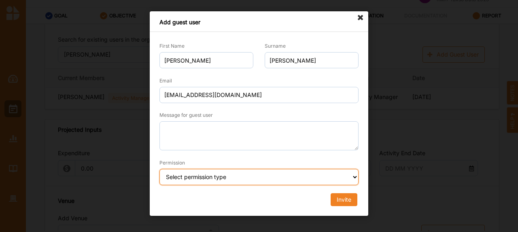
click at [265, 175] on select "Select permission type Collaborator Documentor Report Only Custom" at bounding box center [258, 177] width 199 height 16
select select "collaborator"
click at [159, 169] on select "Select permission type Collaborator Documentor Report Only Custom" at bounding box center [258, 177] width 199 height 16
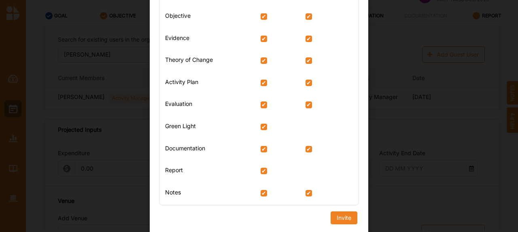
scroll to position [227, 0]
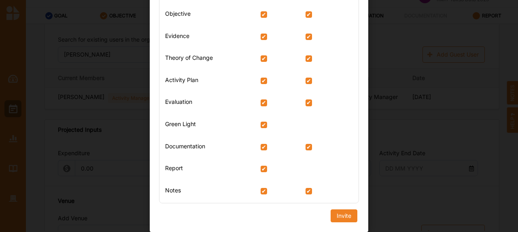
click at [340, 214] on div "Activity Section Read Write Goal Objective Evidence Theory of Change Activity P…" at bounding box center [259, 88] width 210 height 255
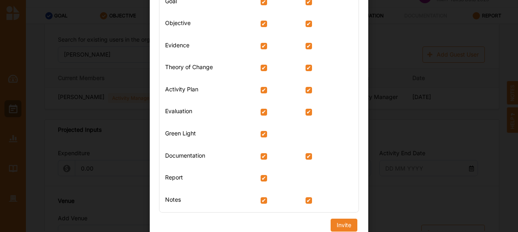
scroll to position [225, 0]
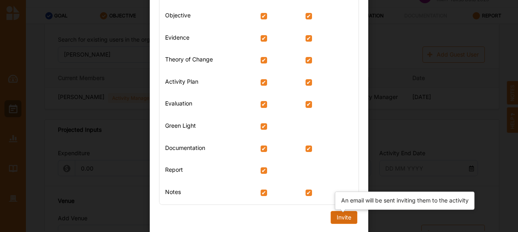
click at [345, 218] on div "Invite" at bounding box center [344, 217] width 15 height 7
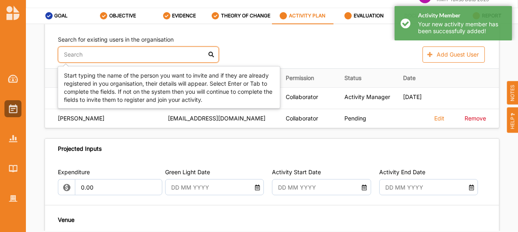
click at [145, 59] on input "text" at bounding box center [138, 55] width 161 height 16
click at [133, 72] on div "Isabella Cavaye" at bounding box center [138, 74] width 160 height 17
type input "isabe"
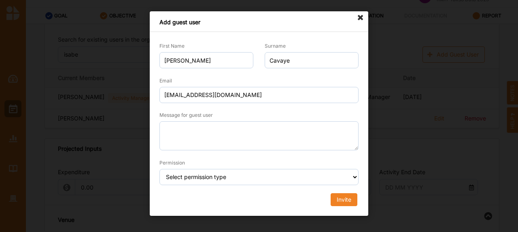
scroll to position [35, 0]
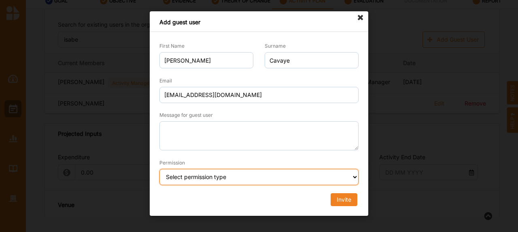
click at [229, 172] on select "Select permission type Collaborator Documentor Report Only Custom" at bounding box center [258, 177] width 199 height 16
select select "collaborator"
click at [159, 169] on select "Select permission type Collaborator Documentor Report Only Custom" at bounding box center [258, 177] width 199 height 16
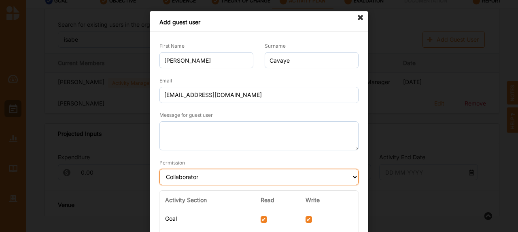
scroll to position [227, 0]
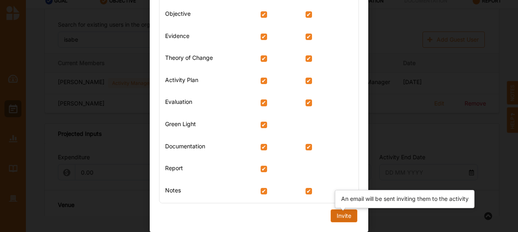
click at [337, 217] on div "Invite" at bounding box center [344, 215] width 15 height 7
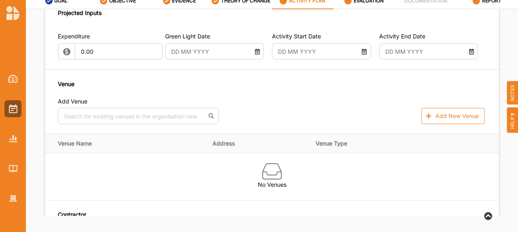
scroll to position [399, 0]
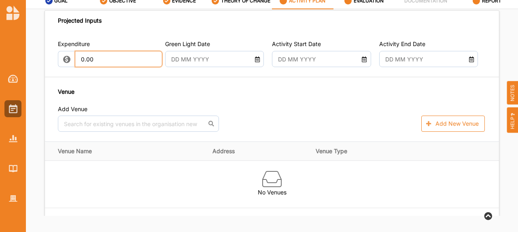
click at [132, 65] on input "0.00" at bounding box center [119, 59] width 88 height 16
type input "0"
click at [173, 107] on div "Venue Add Venue No results found. Add New Venue" at bounding box center [272, 109] width 428 height 45
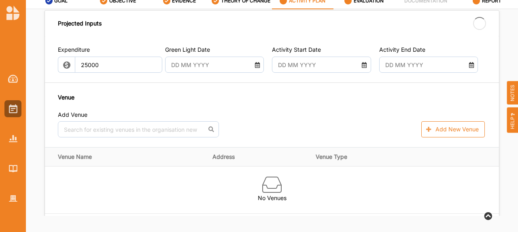
type input "25,000.00"
type input "-25,000.00"
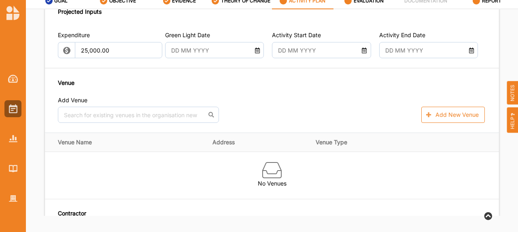
scroll to position [412, 0]
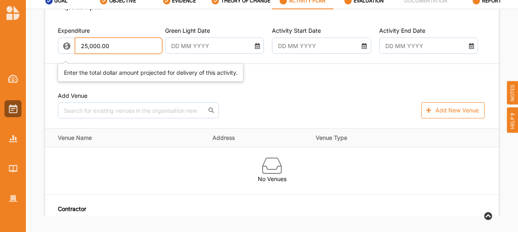
click at [155, 51] on input "25,000.00" at bounding box center [119, 46] width 88 height 16
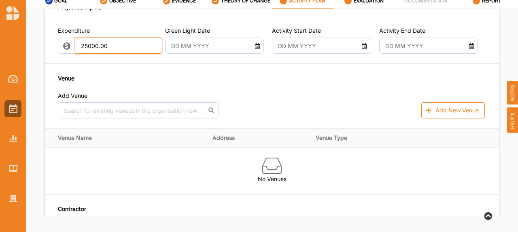
click at [155, 51] on input "25000.00" at bounding box center [119, 46] width 88 height 16
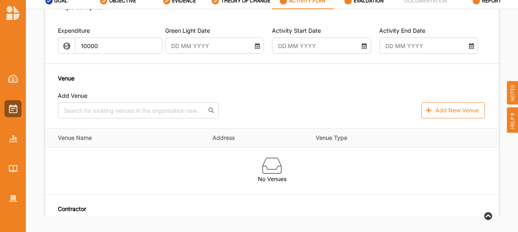
click at [187, 100] on div "Venue Add Venue No results found. Add New Venue" at bounding box center [272, 96] width 428 height 45
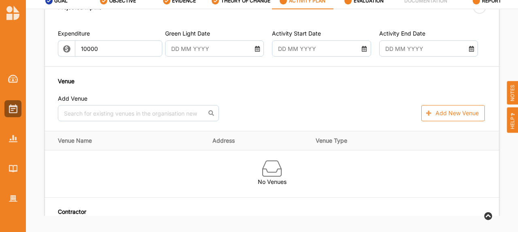
type input "10,000.00"
type input "-10,000.00"
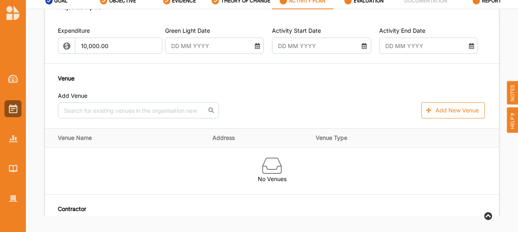
click at [255, 48] on icon at bounding box center [257, 45] width 6 height 6
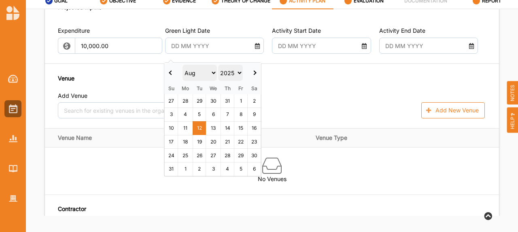
click at [257, 74] on th at bounding box center [254, 73] width 14 height 20
click at [257, 74] on th at bounding box center [255, 73] width 14 height 20
click at [257, 74] on th at bounding box center [254, 73] width 14 height 20
click at [174, 72] on th at bounding box center [171, 73] width 14 height 20
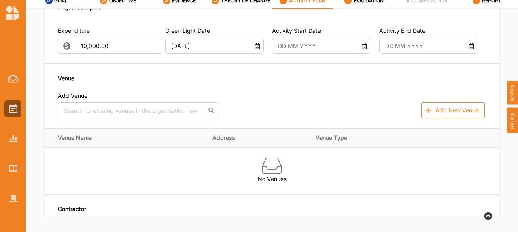
click at [254, 48] on icon at bounding box center [257, 45] width 6 height 6
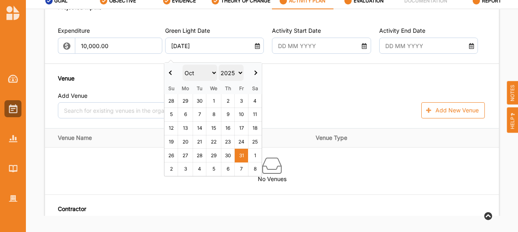
click at [253, 73] on span at bounding box center [255, 73] width 4 height 4
click at [171, 72] on span at bounding box center [171, 73] width 4 height 4
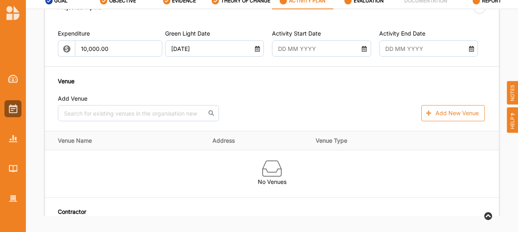
type input "01 Sep 2025"
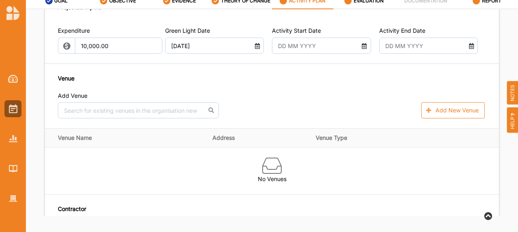
click at [361, 48] on icon at bounding box center [364, 45] width 6 height 6
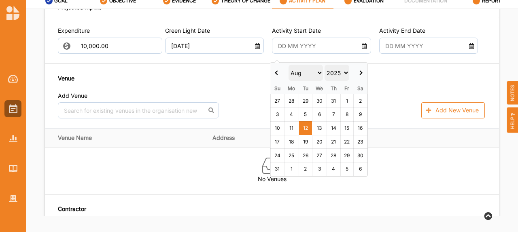
click at [361, 48] on icon at bounding box center [364, 45] width 6 height 6
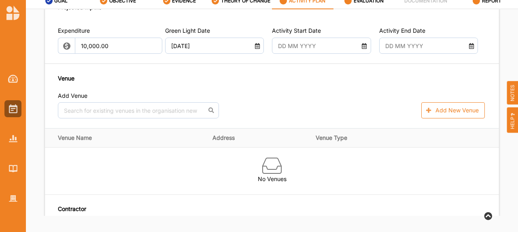
click at [361, 48] on icon at bounding box center [364, 45] width 6 height 6
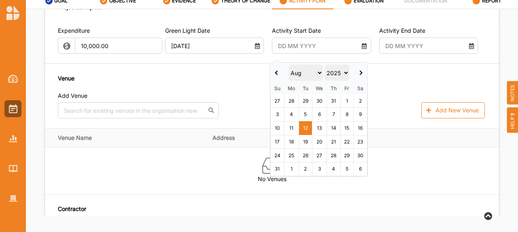
click at [359, 70] on th at bounding box center [361, 73] width 14 height 20
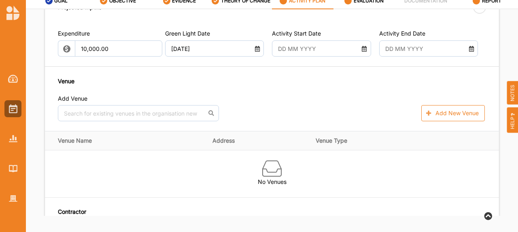
type input "13 Sep 2025"
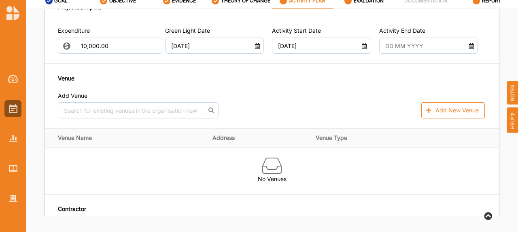
click at [468, 48] on icon at bounding box center [471, 45] width 6 height 6
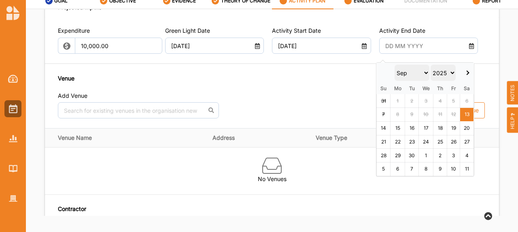
click at [468, 48] on icon at bounding box center [471, 45] width 6 height 6
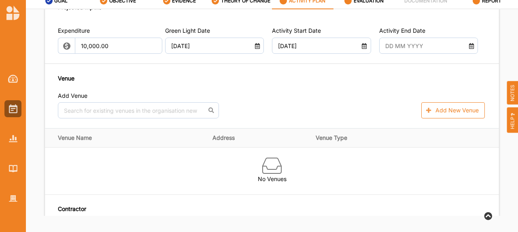
click at [468, 48] on icon at bounding box center [471, 45] width 6 height 6
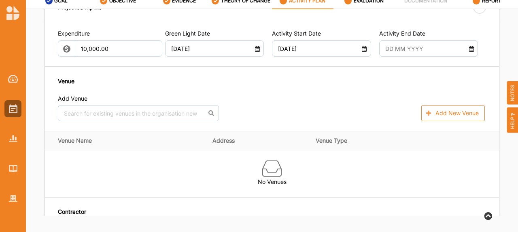
type input "13 Sep 2025"
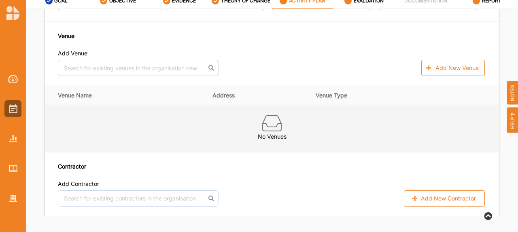
scroll to position [439, 0]
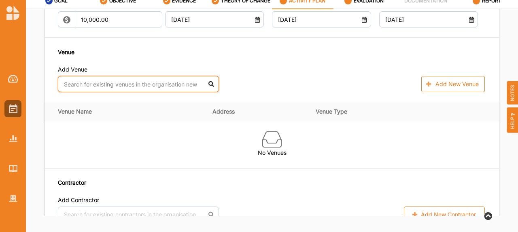
click at [175, 88] on input "text" at bounding box center [138, 84] width 161 height 16
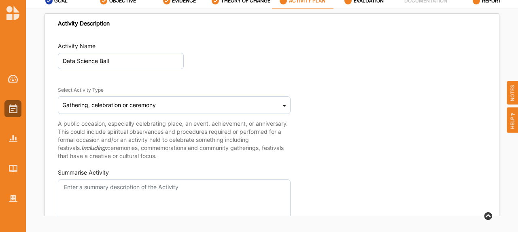
scroll to position [0, 0]
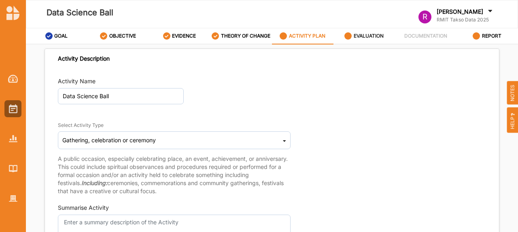
click at [366, 35] on label "EVALUATION" at bounding box center [369, 36] width 30 height 6
